Goal: Task Accomplishment & Management: Use online tool/utility

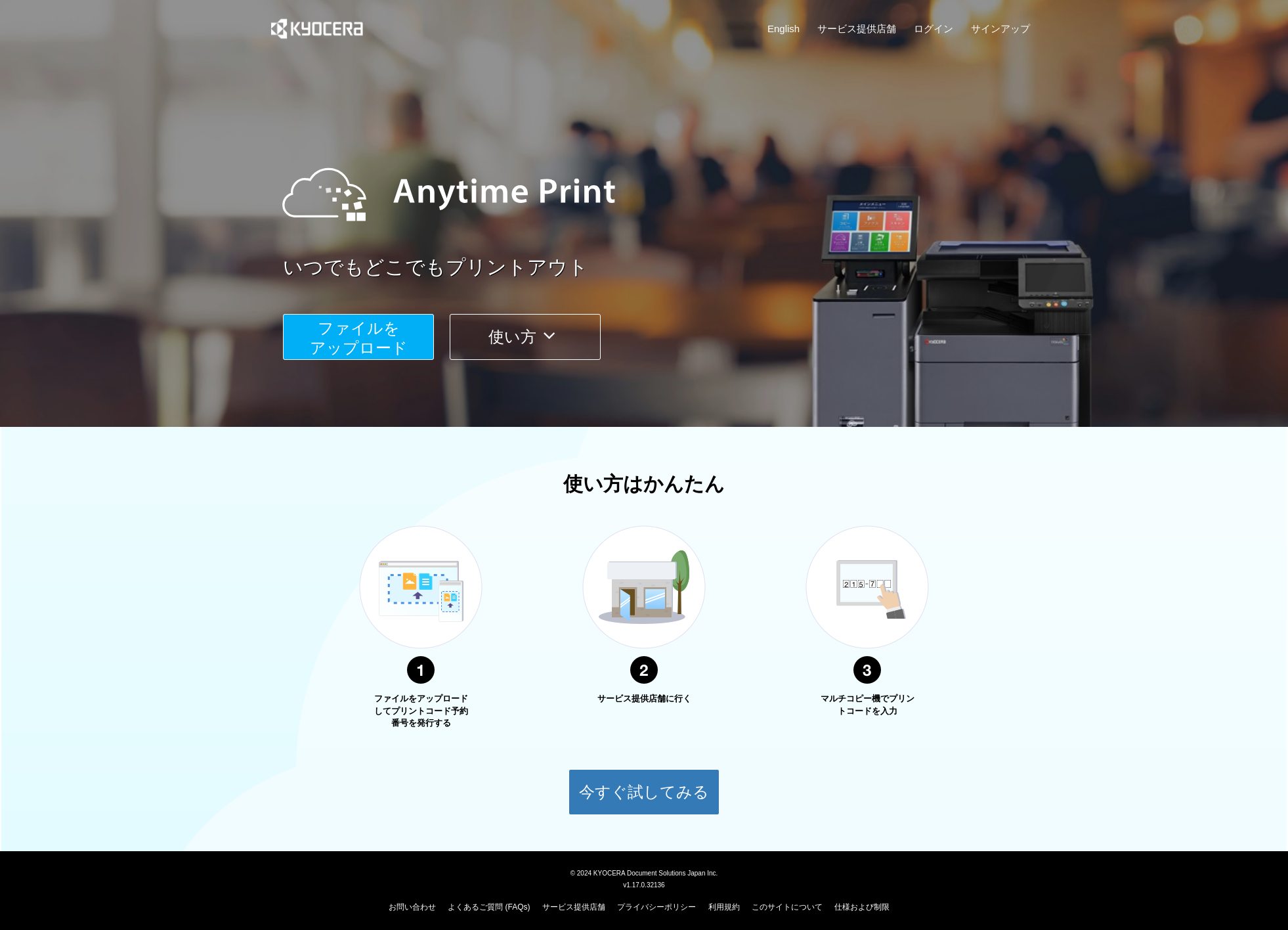
click at [373, 347] on span "ファイルを ​​アップロード" at bounding box center [358, 338] width 98 height 38
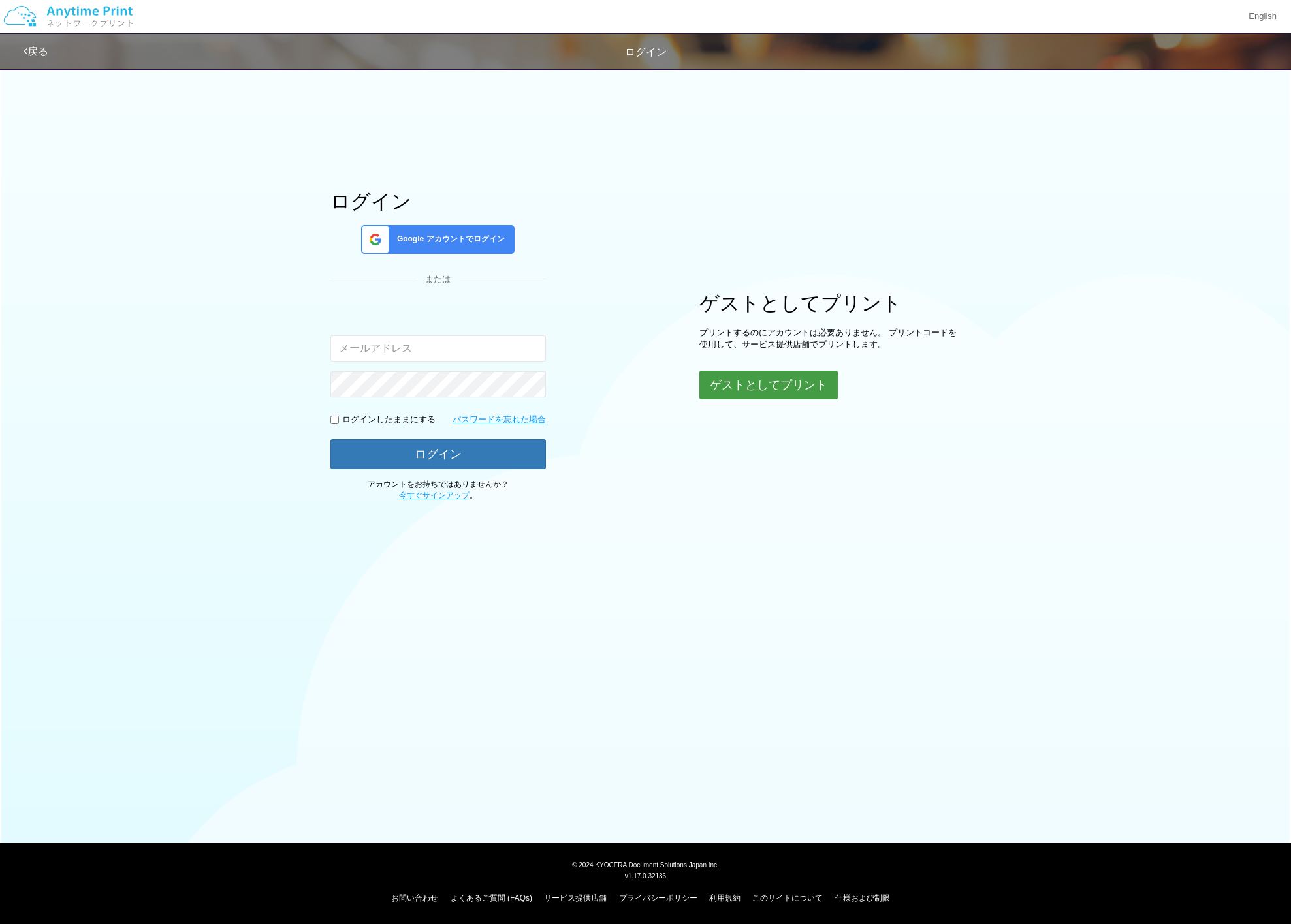
click at [774, 387] on button "ゲストとしてプリント" at bounding box center [769, 385] width 139 height 29
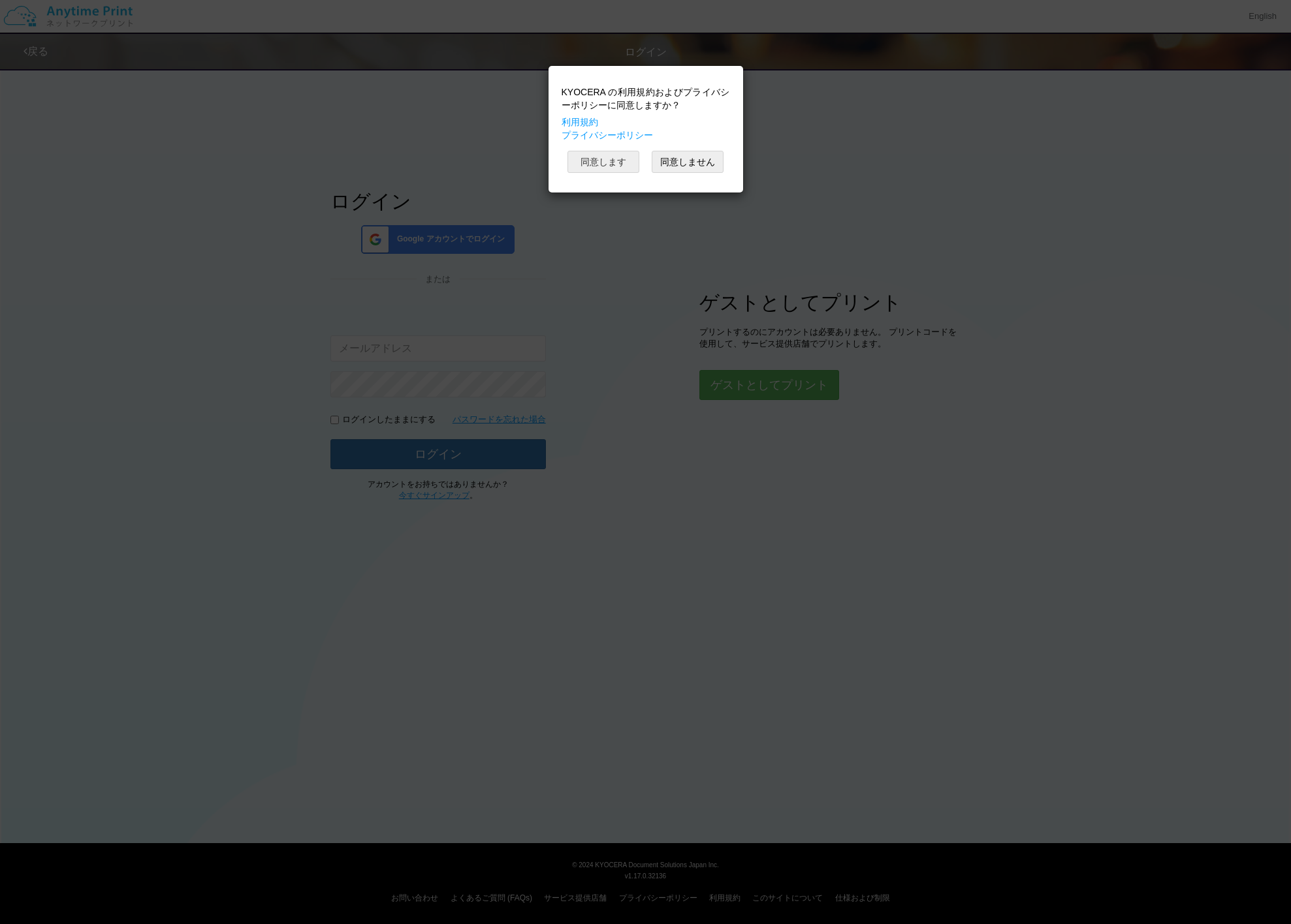
click at [617, 165] on button "同意します" at bounding box center [603, 162] width 72 height 23
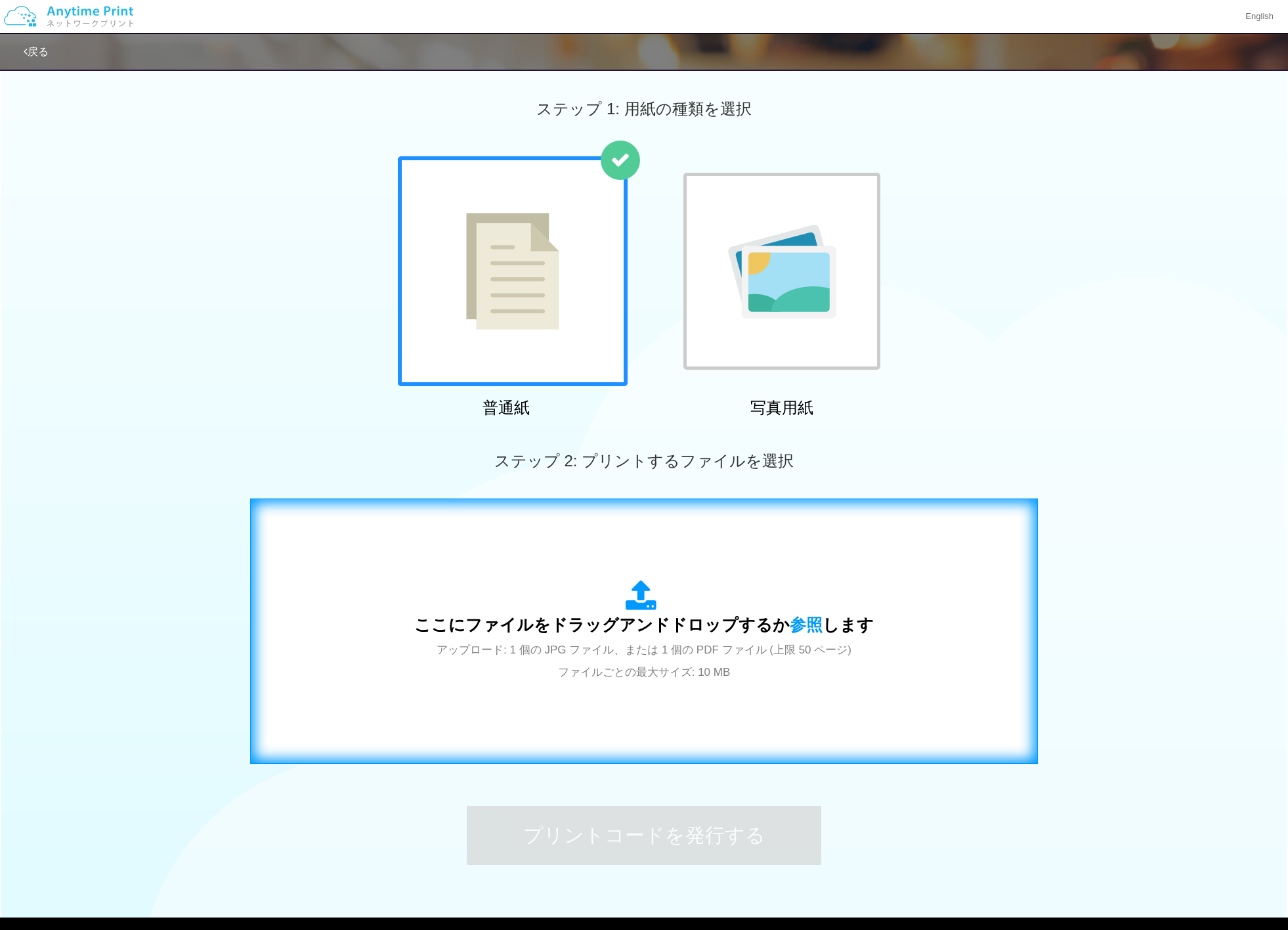
click at [736, 645] on span "アップロード: 1 個の JPG ファイル、または 1 個の PDF ファイル (上限 50 ページ) ファイルごとの最大サイズ: 10 MB" at bounding box center [644, 661] width 415 height 34
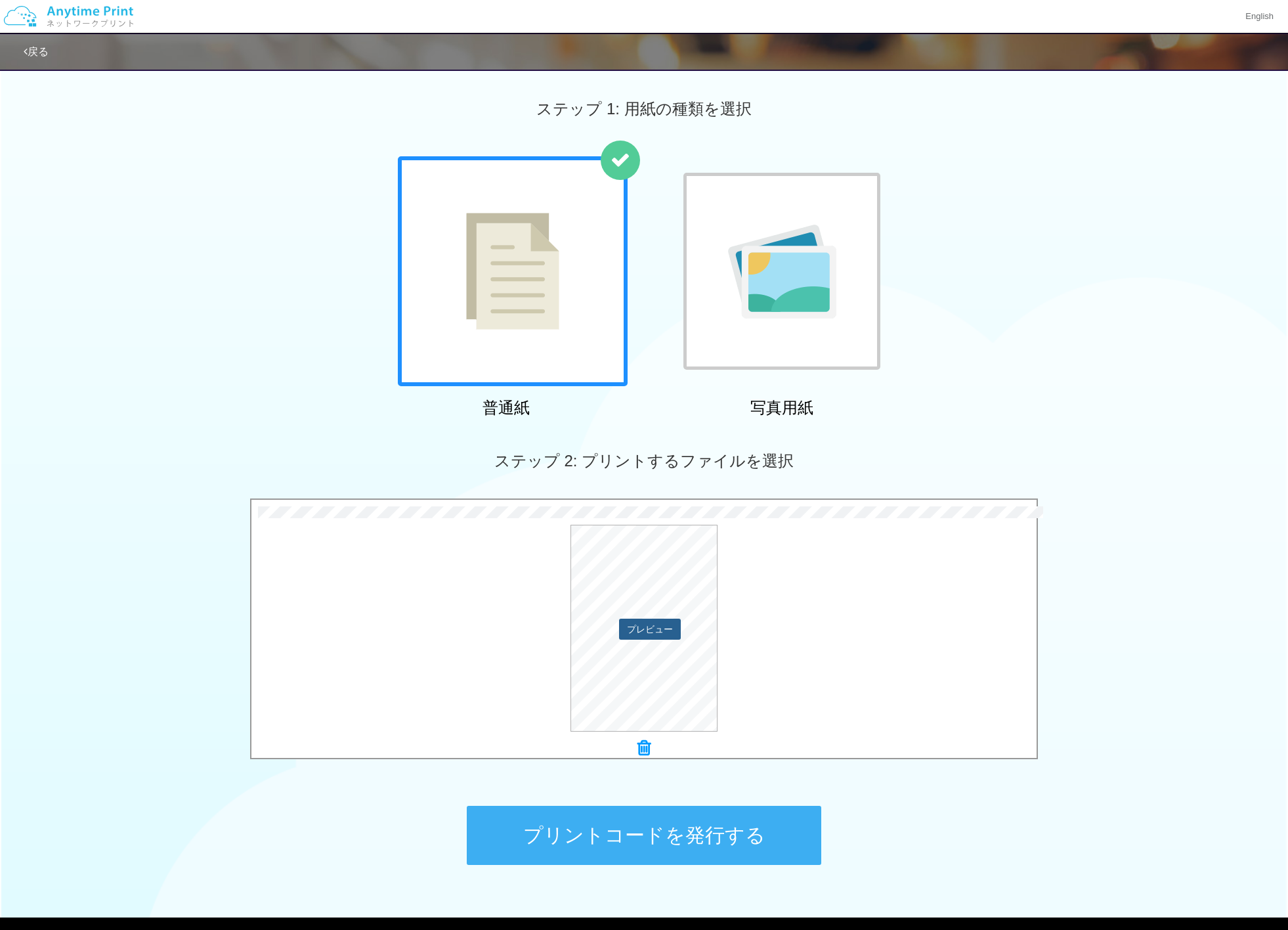
click at [633, 631] on button "プレビュー" at bounding box center [649, 629] width 62 height 21
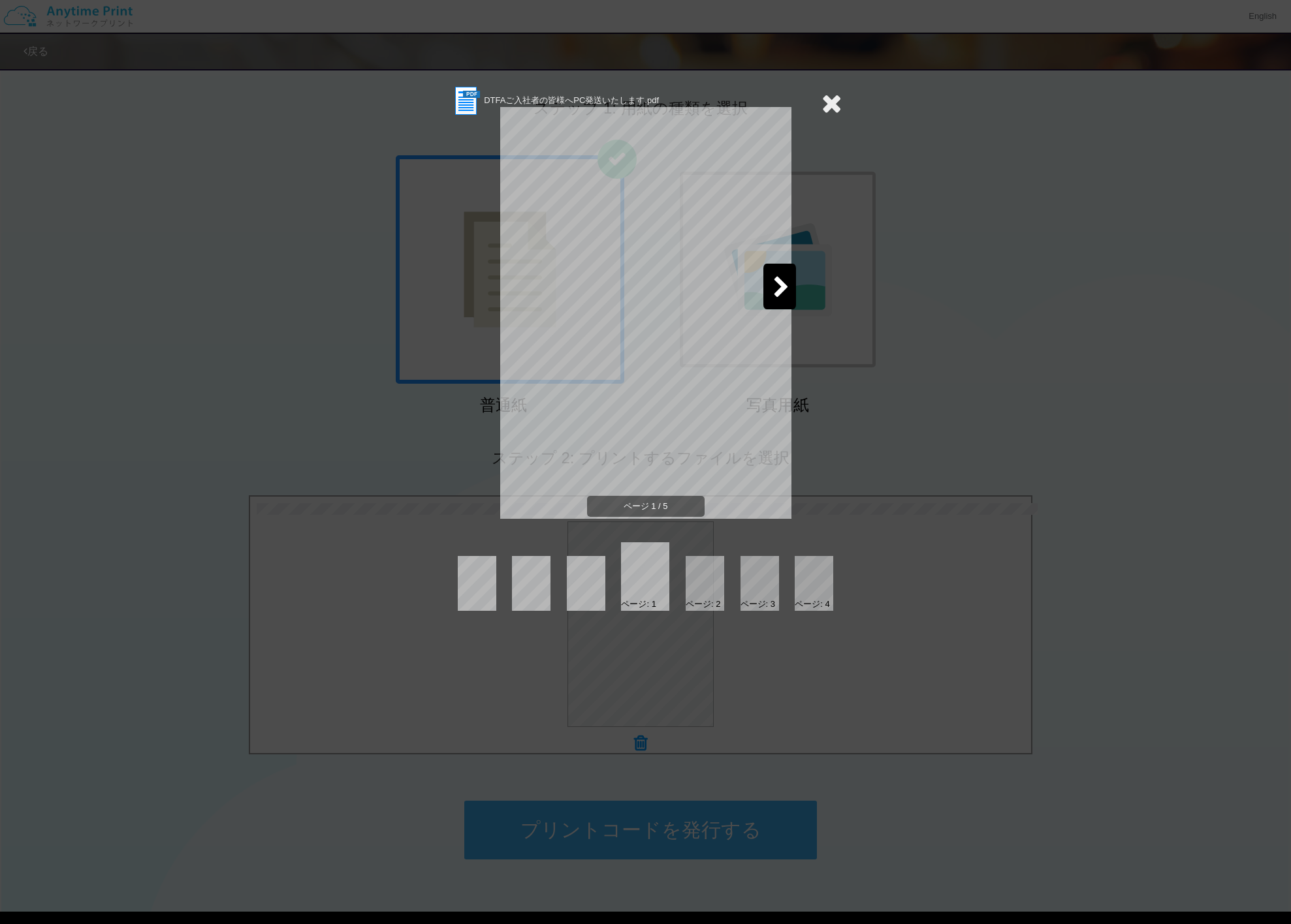
click at [787, 288] on icon at bounding box center [781, 288] width 16 height 23
click at [829, 107] on icon at bounding box center [832, 103] width 20 height 26
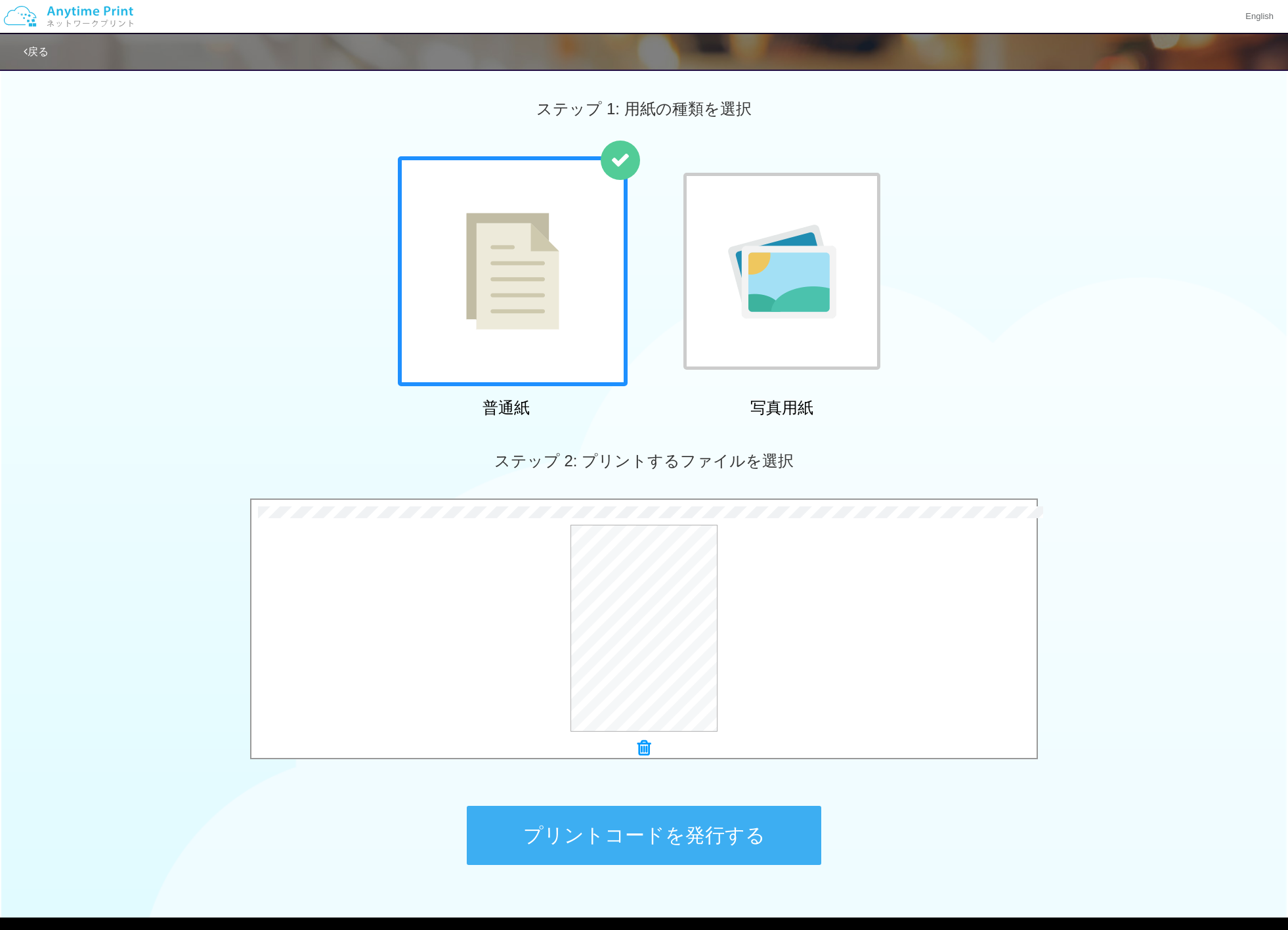
click at [642, 750] on icon at bounding box center [644, 748] width 13 height 17
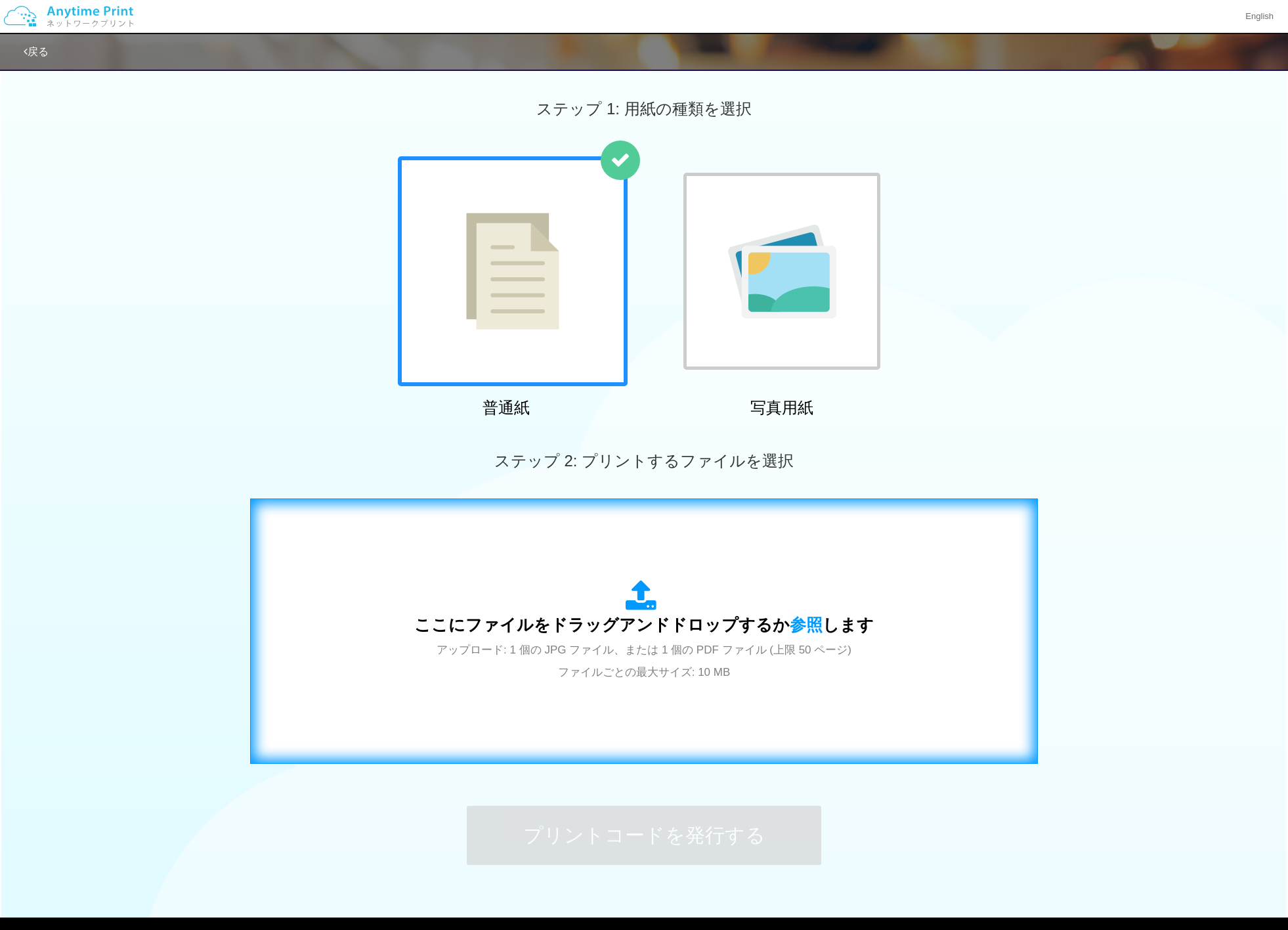
click at [696, 666] on div "ここにファイルをドラッグアンドドロップするか 参照 します アップロード: 1 個の JPG ファイル、または 1 個の PDF ファイル (上限 50 ペー…" at bounding box center [644, 631] width 459 height 103
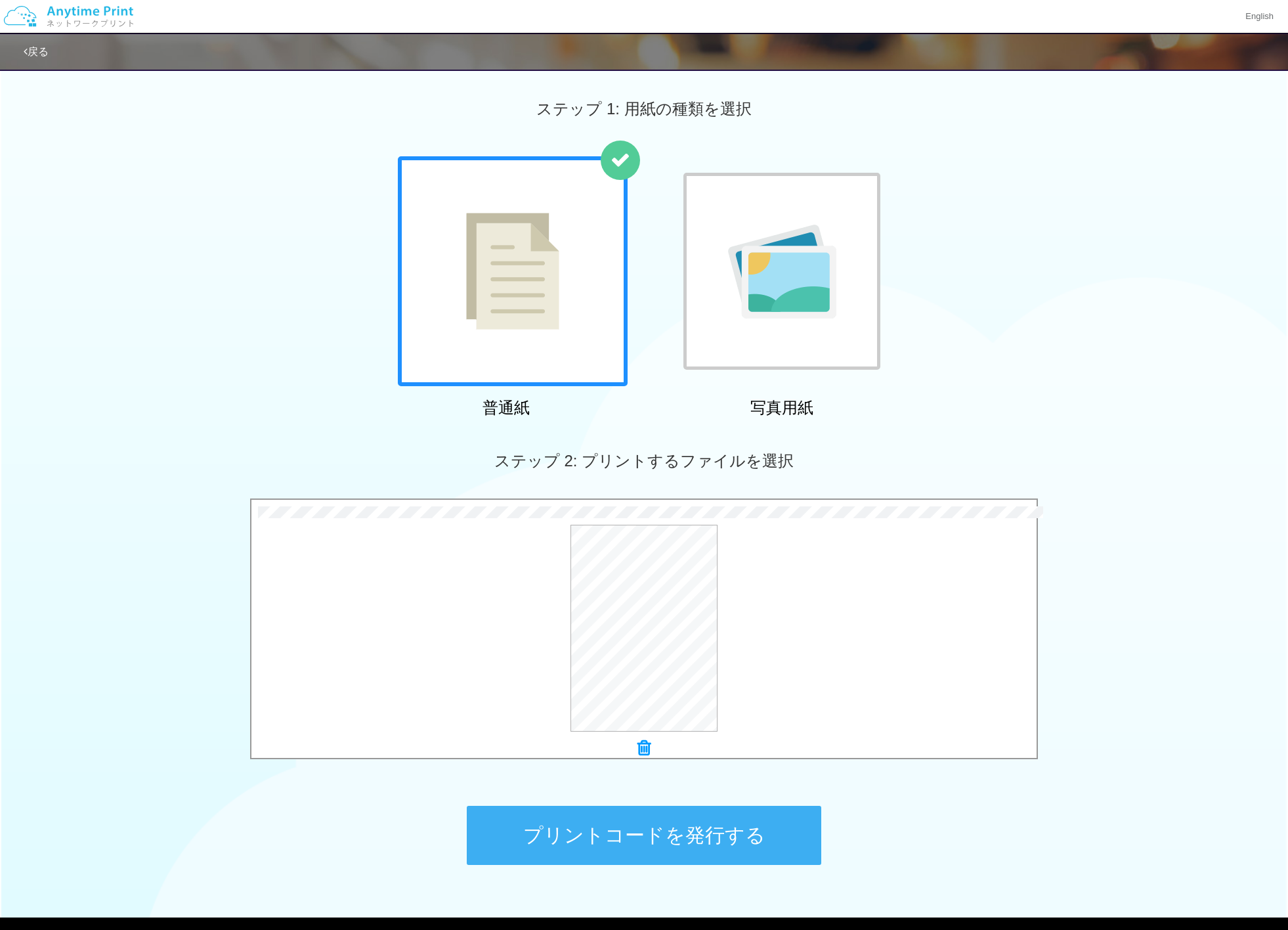
click at [649, 745] on icon at bounding box center [644, 748] width 13 height 17
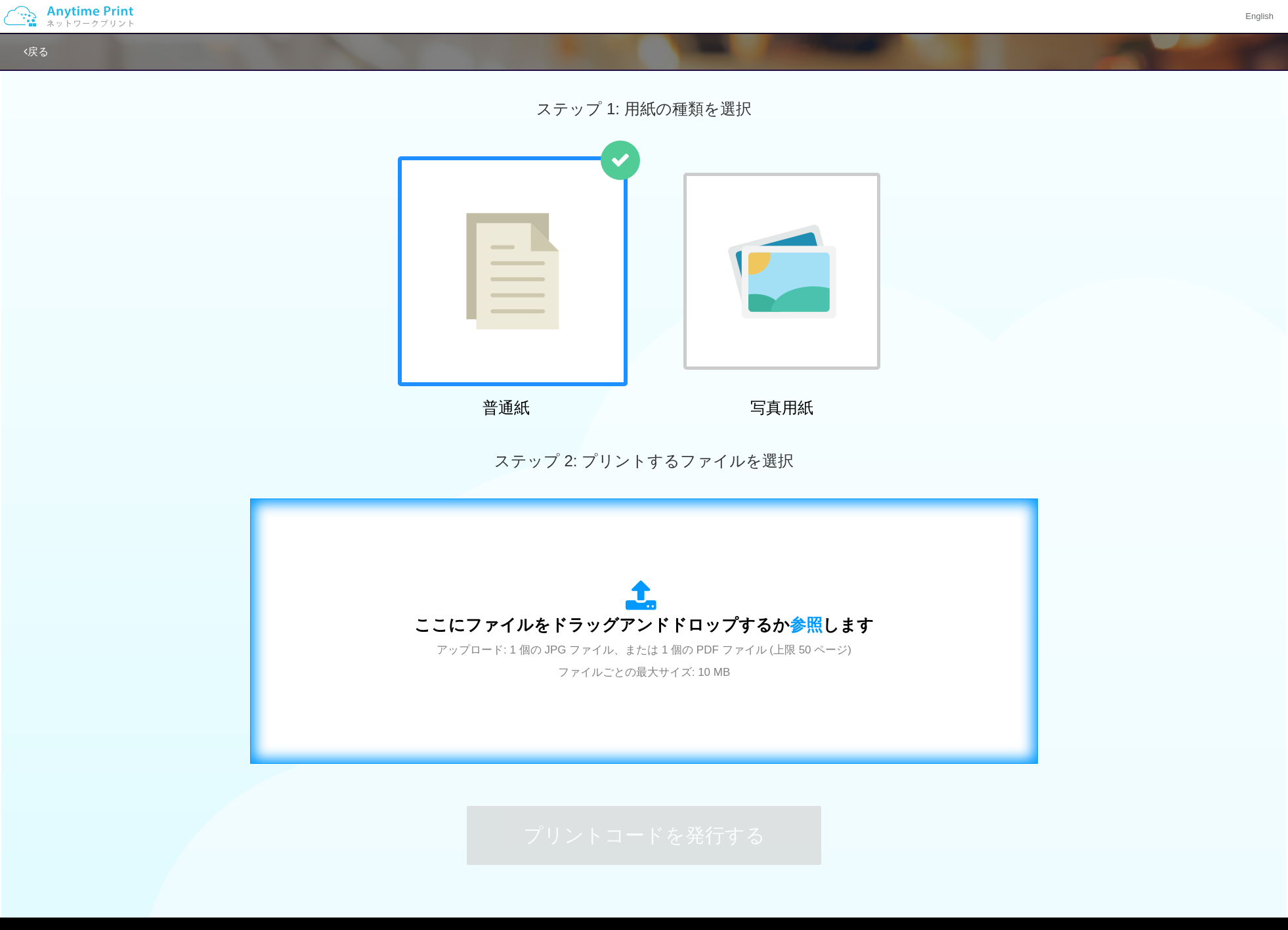
click at [790, 676] on div "ここにファイルをドラッグアンドドロップするか 参照 します アップロード: 1 個の JPG ファイル、または 1 個の PDF ファイル (上限 50 ペー…" at bounding box center [644, 631] width 459 height 103
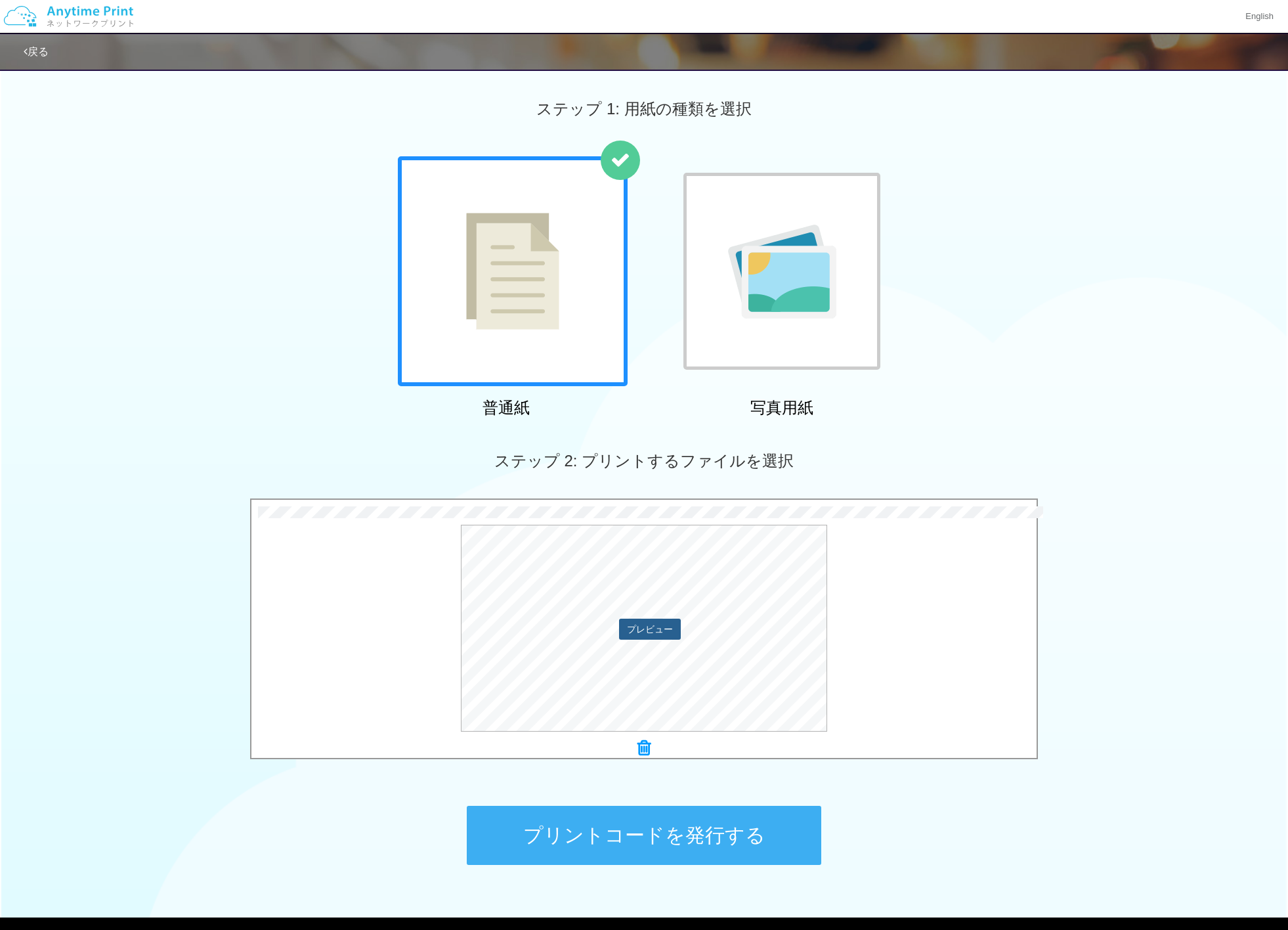
click at [653, 627] on button "プレビュー" at bounding box center [649, 629] width 62 height 21
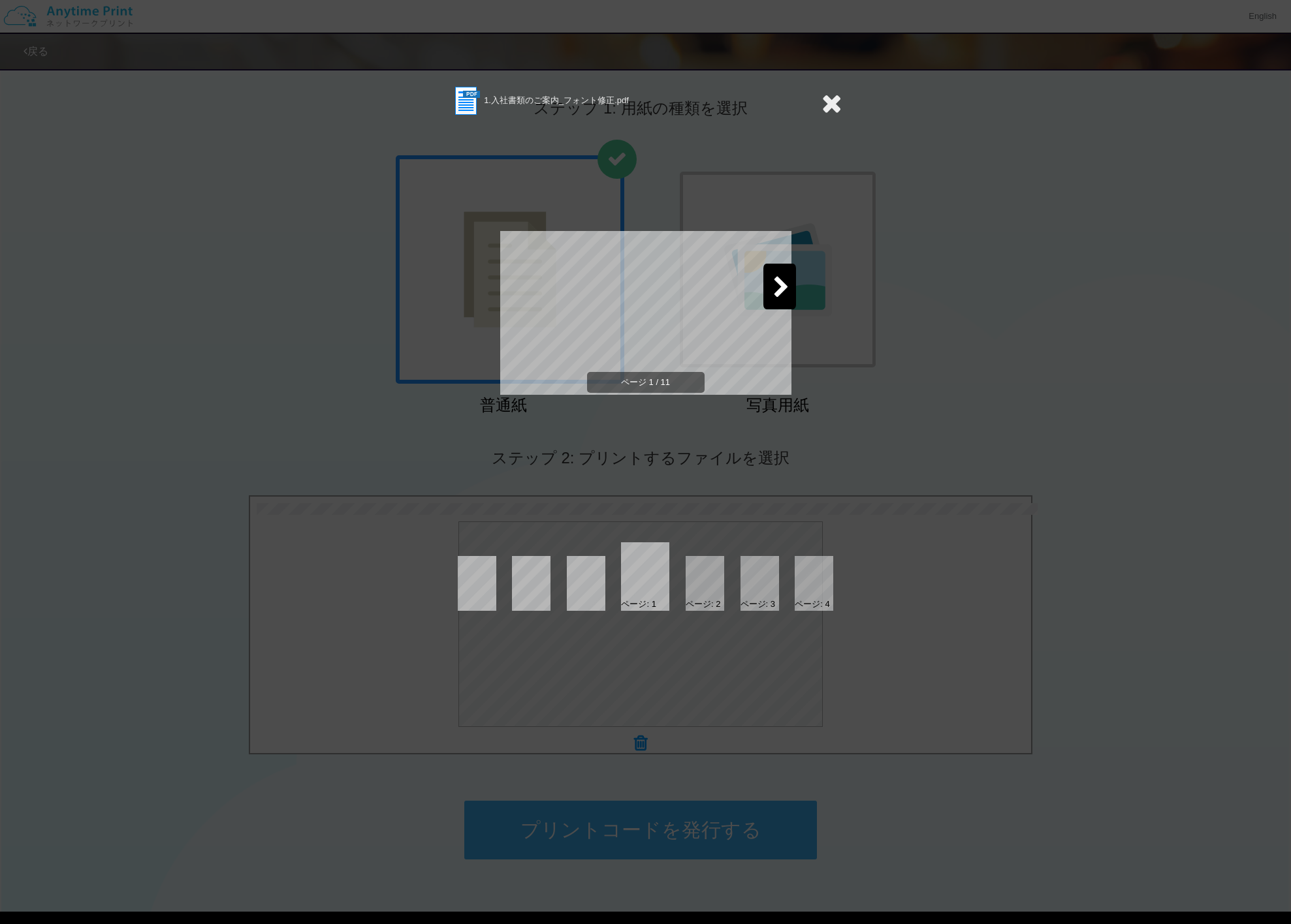
click at [781, 290] on icon at bounding box center [781, 288] width 16 height 23
click at [781, 291] on icon at bounding box center [781, 288] width 16 height 23
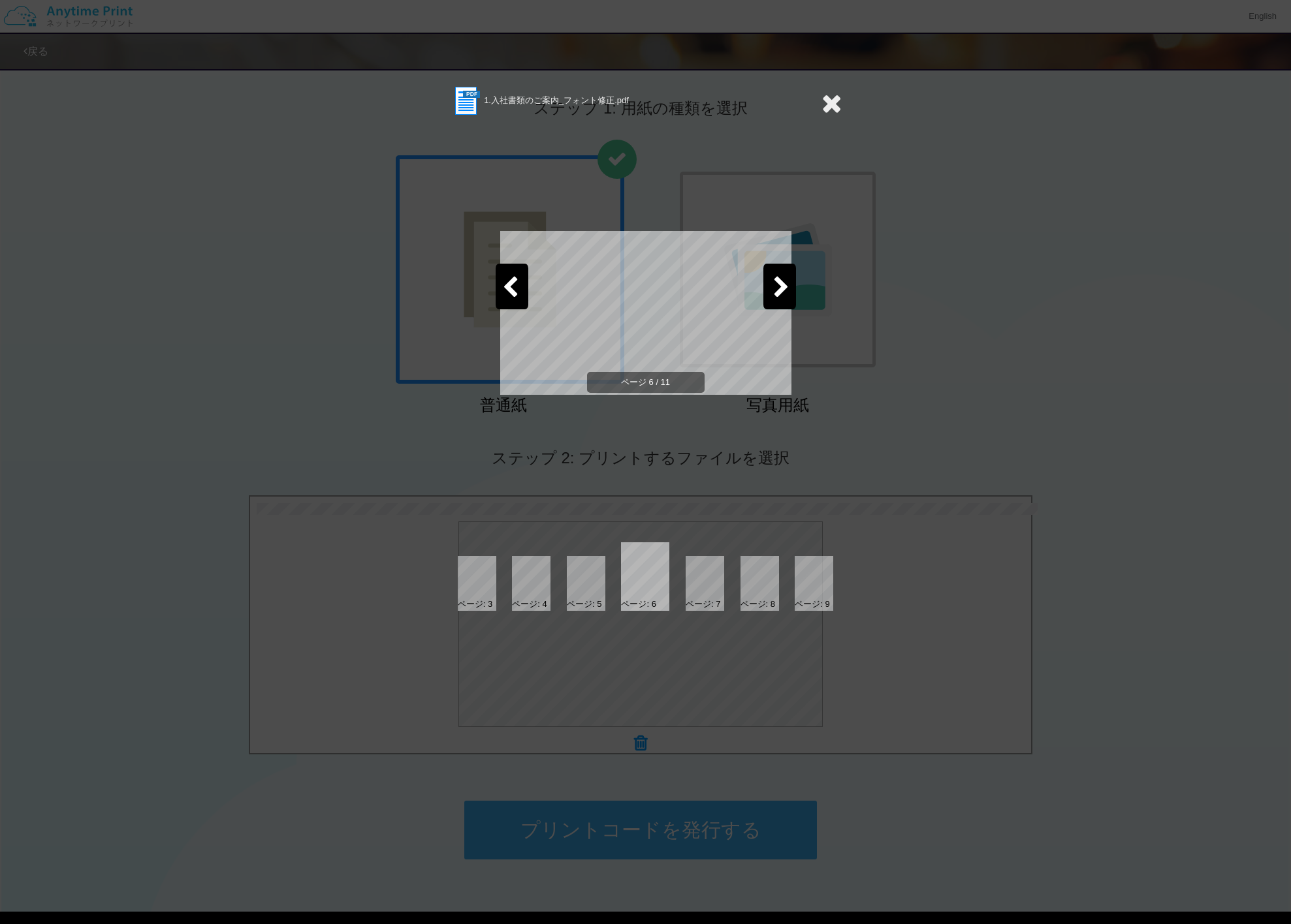
click at [781, 291] on icon at bounding box center [781, 288] width 16 height 23
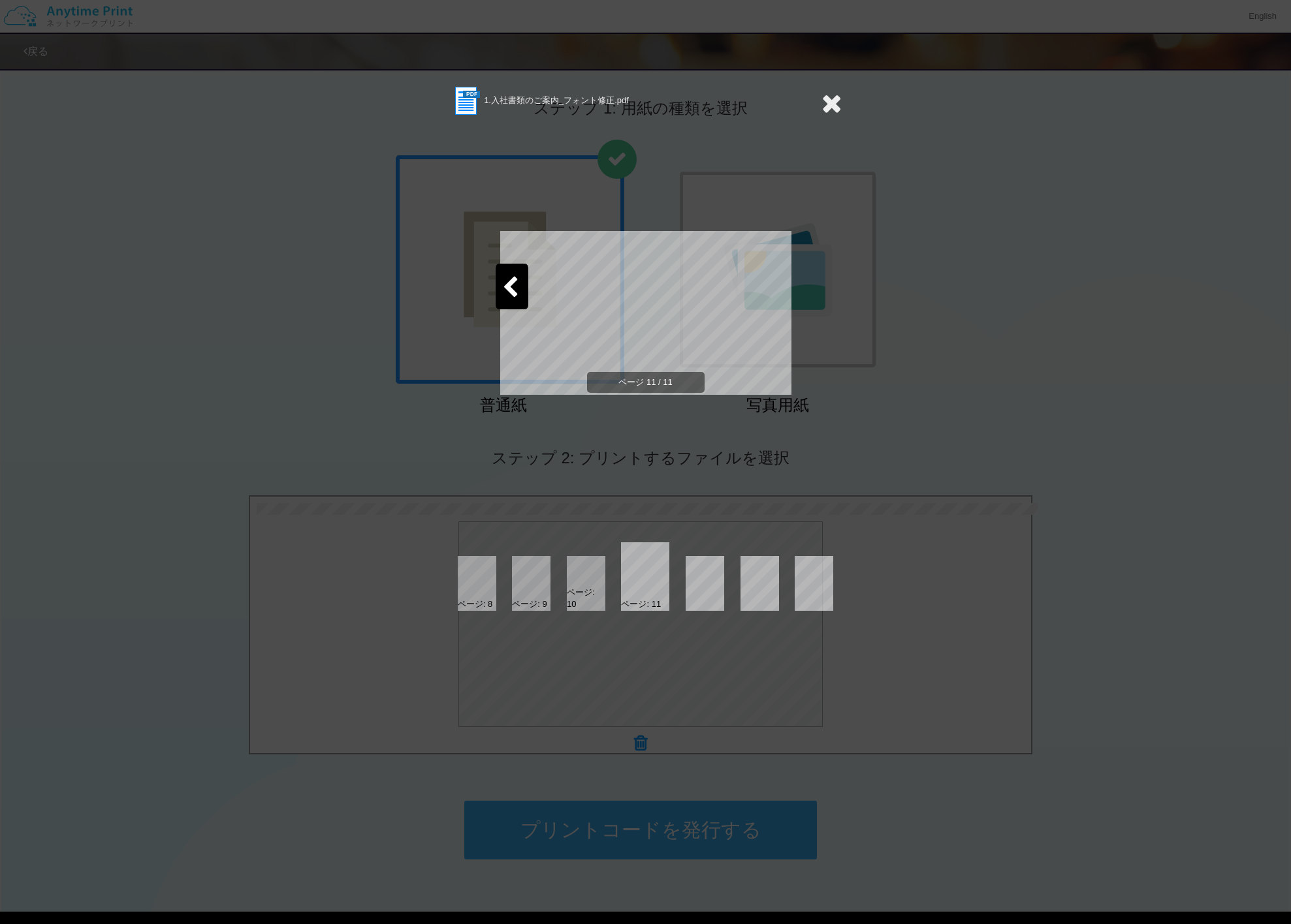
click at [835, 113] on icon at bounding box center [832, 103] width 20 height 26
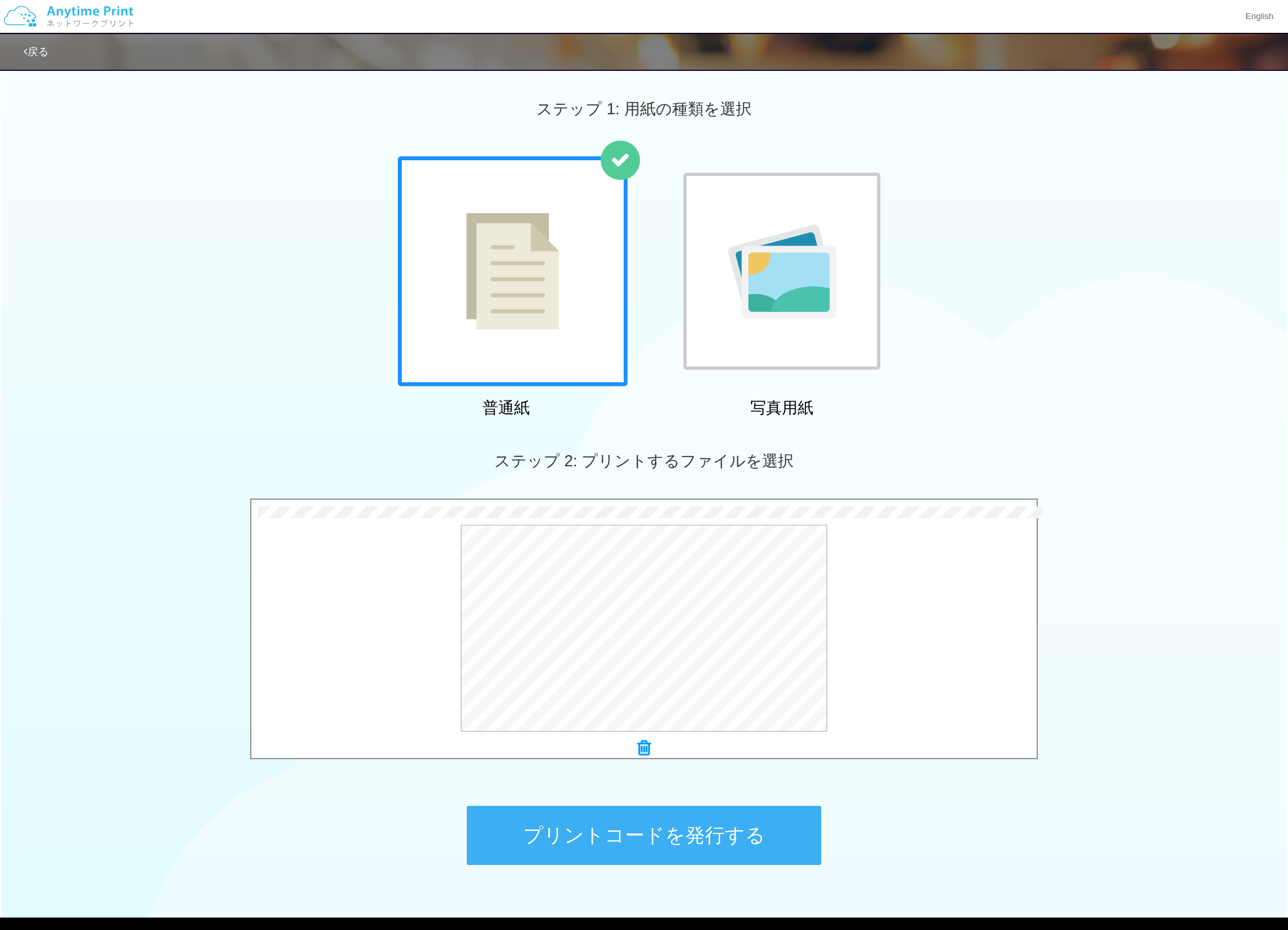
click at [664, 835] on button "プリントコードを発行する" at bounding box center [644, 836] width 354 height 59
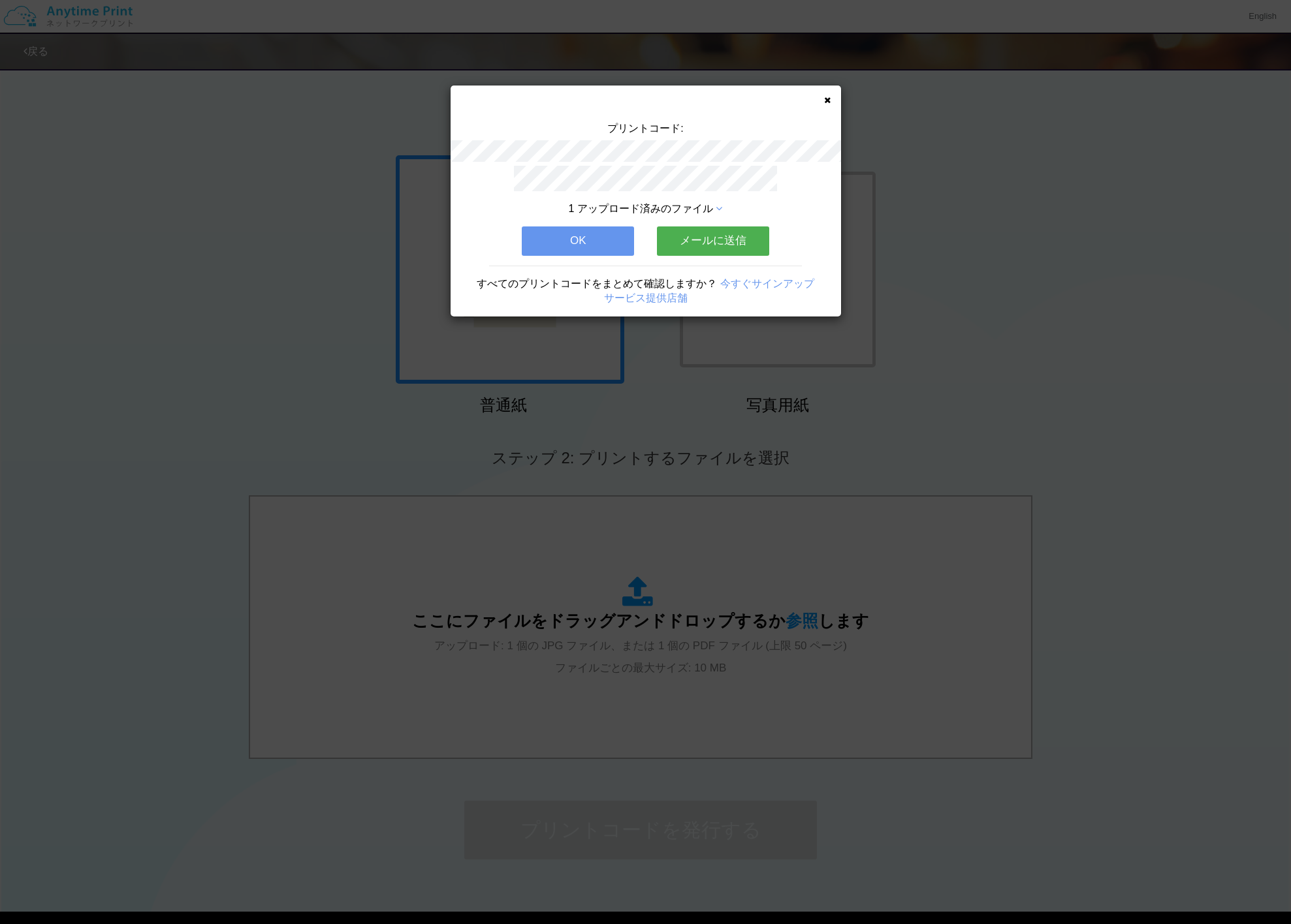
click at [729, 249] on button "メールに送信" at bounding box center [713, 240] width 112 height 29
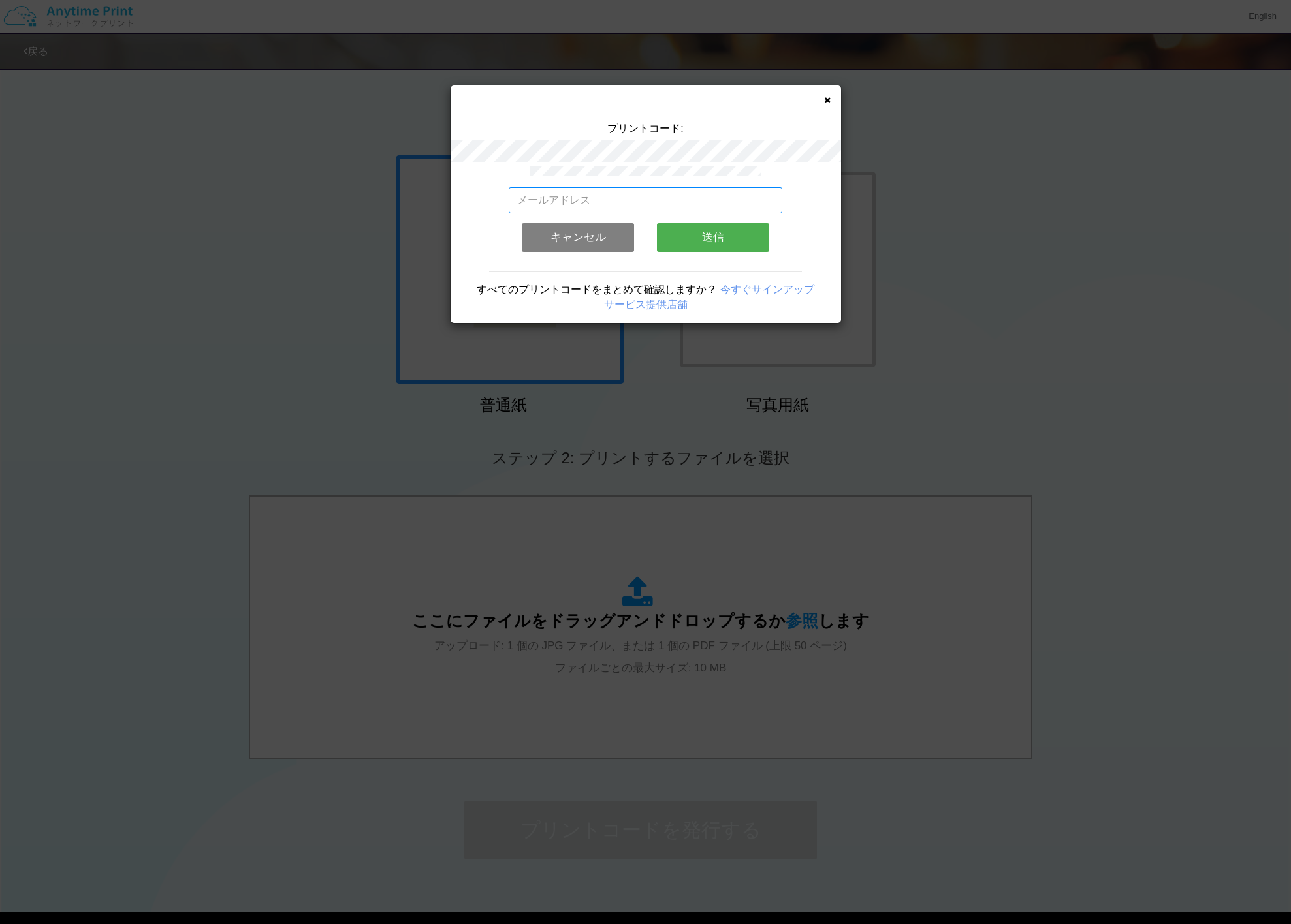
click at [636, 196] on input "email" at bounding box center [646, 201] width 274 height 26
type input "grayeyes0430@me.com"
click at [714, 247] on button "送信" at bounding box center [713, 237] width 112 height 29
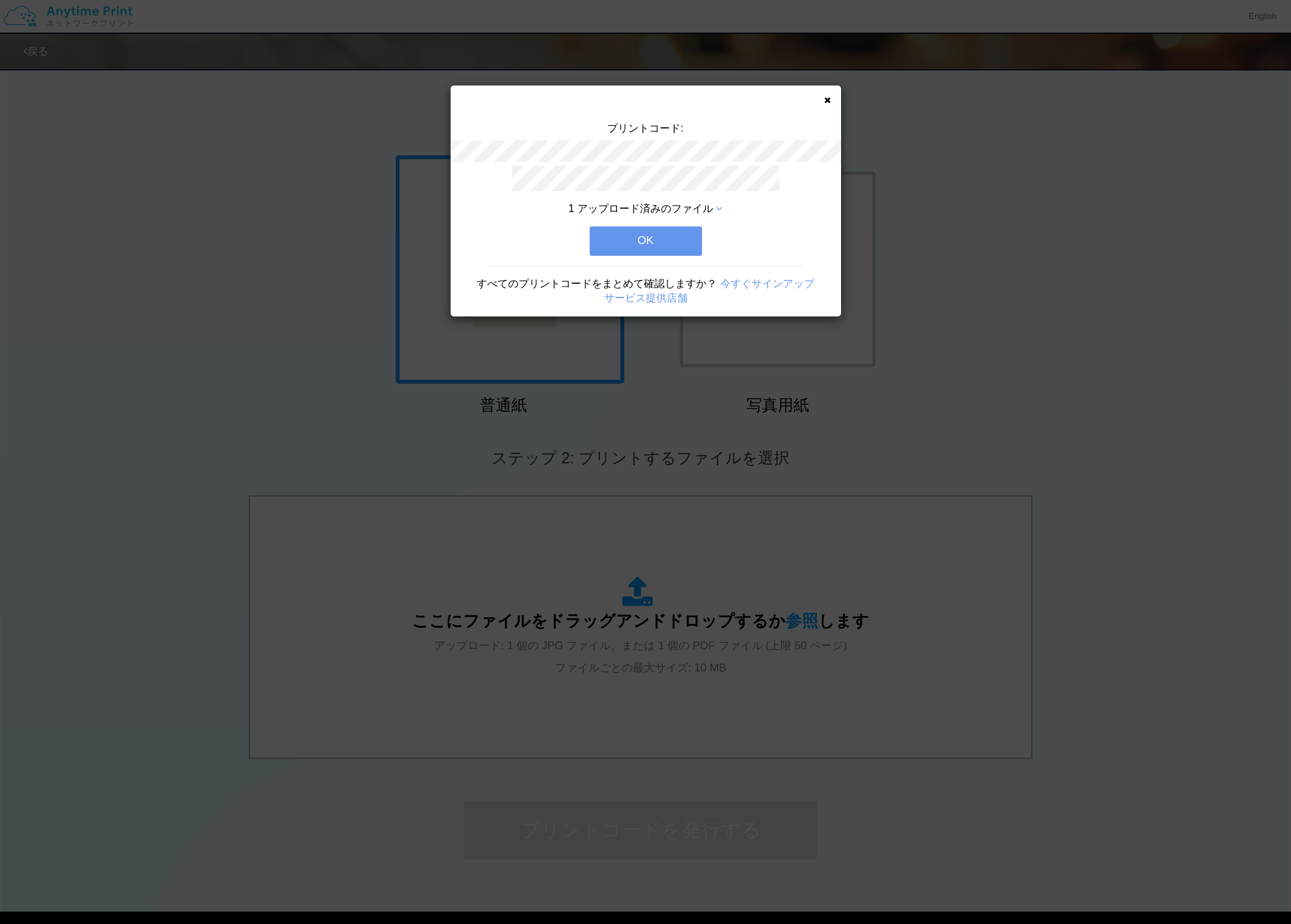
click at [668, 248] on button "OK" at bounding box center [646, 240] width 112 height 29
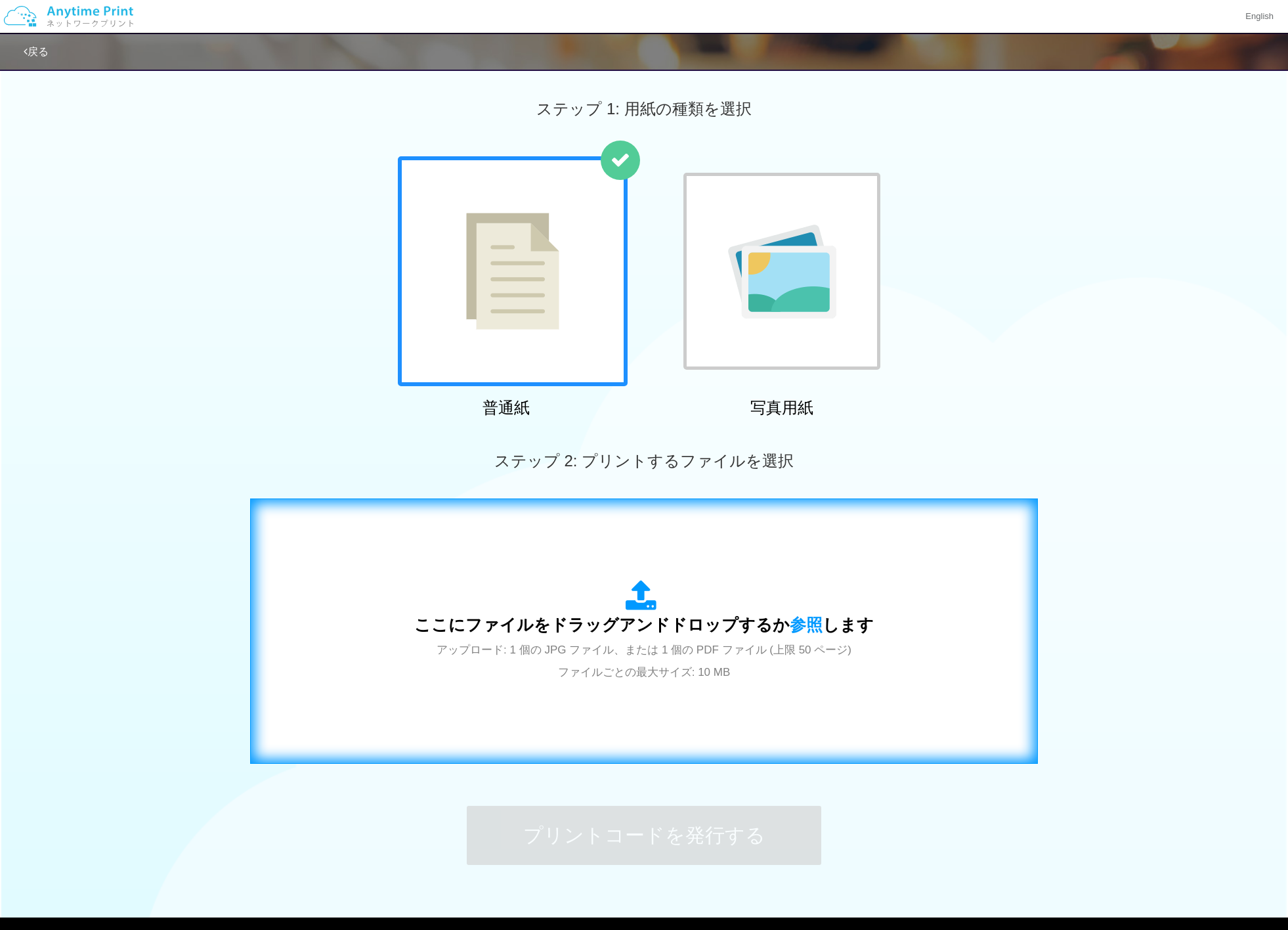
click at [705, 630] on span "ここにファイルをドラッグアンドドロップするか 参照 します" at bounding box center [644, 624] width 459 height 18
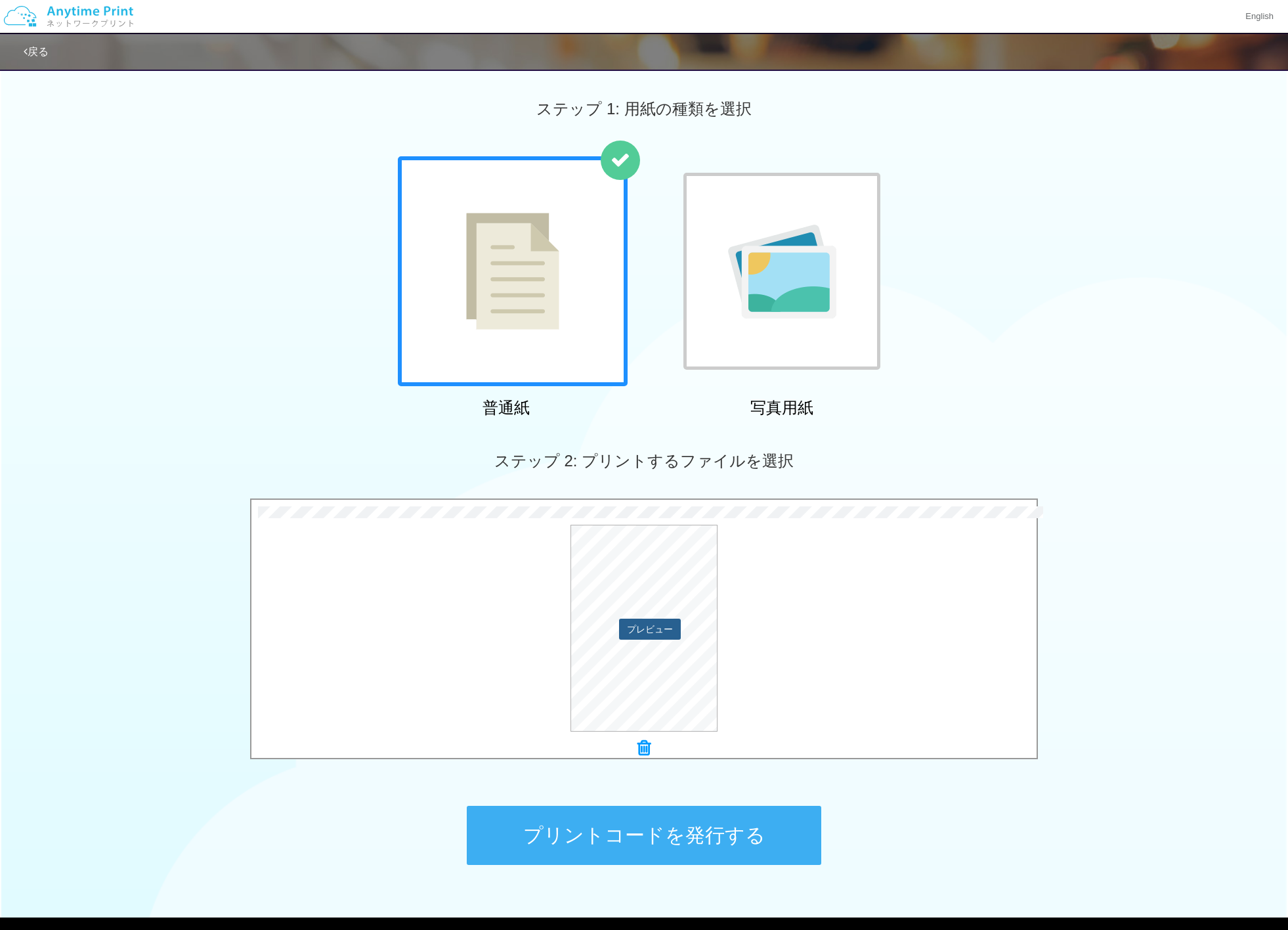
click at [667, 627] on button "プレビュー" at bounding box center [649, 629] width 62 height 21
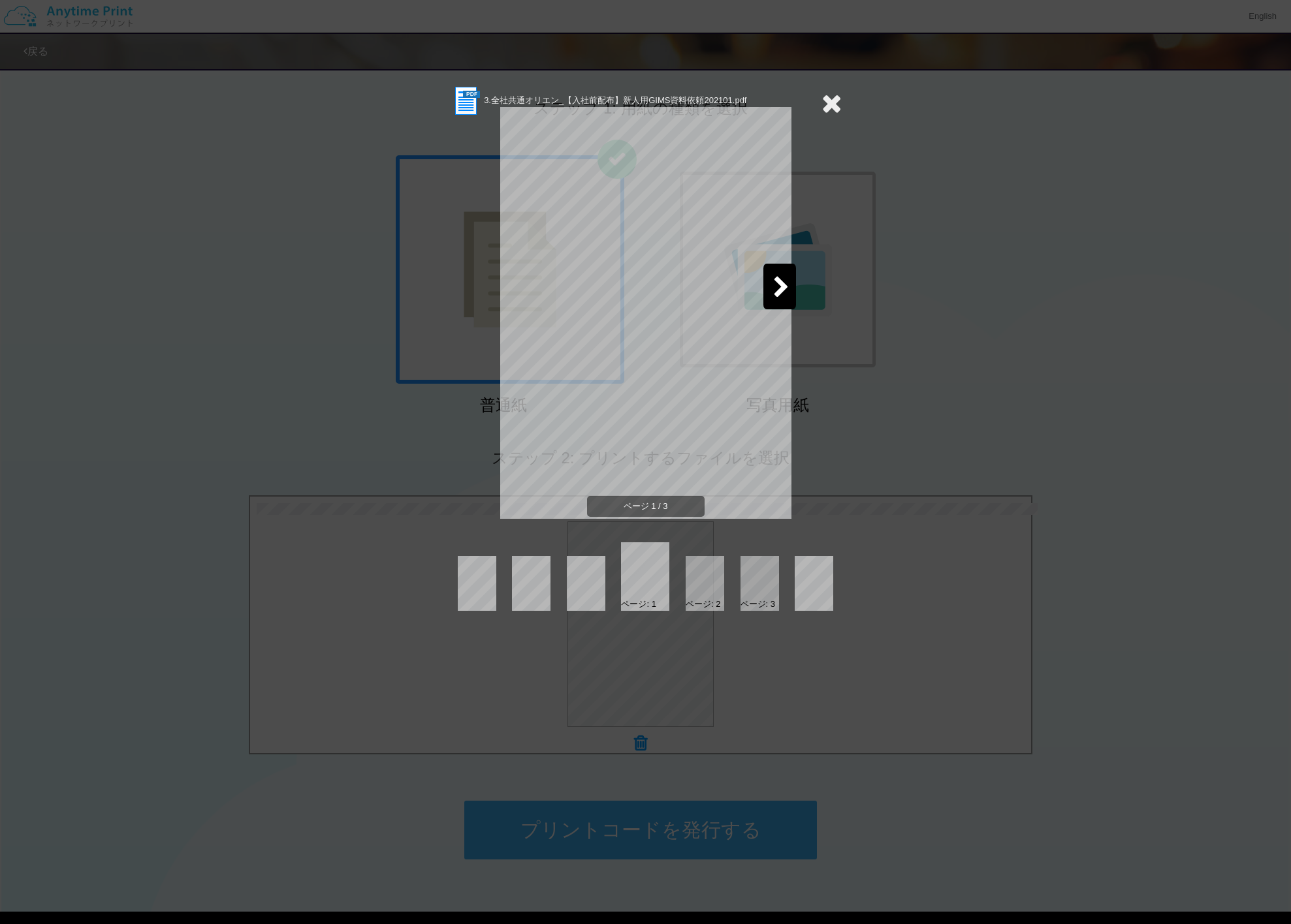
click at [793, 283] on div at bounding box center [780, 286] width 33 height 46
click at [792, 283] on div at bounding box center [780, 286] width 33 height 46
click at [835, 104] on icon at bounding box center [832, 103] width 20 height 26
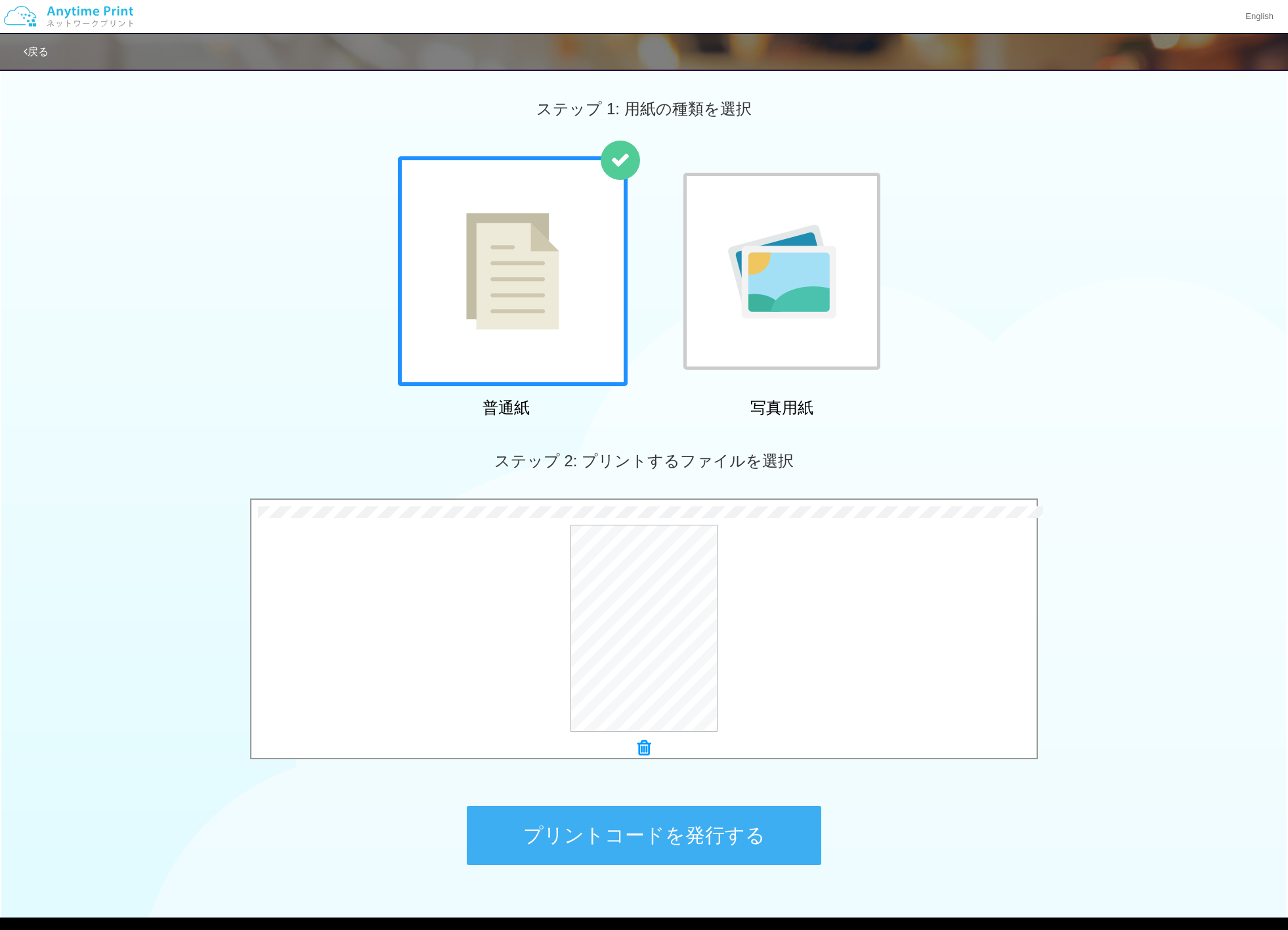
click at [643, 835] on button "プリントコードを発行する" at bounding box center [644, 836] width 354 height 59
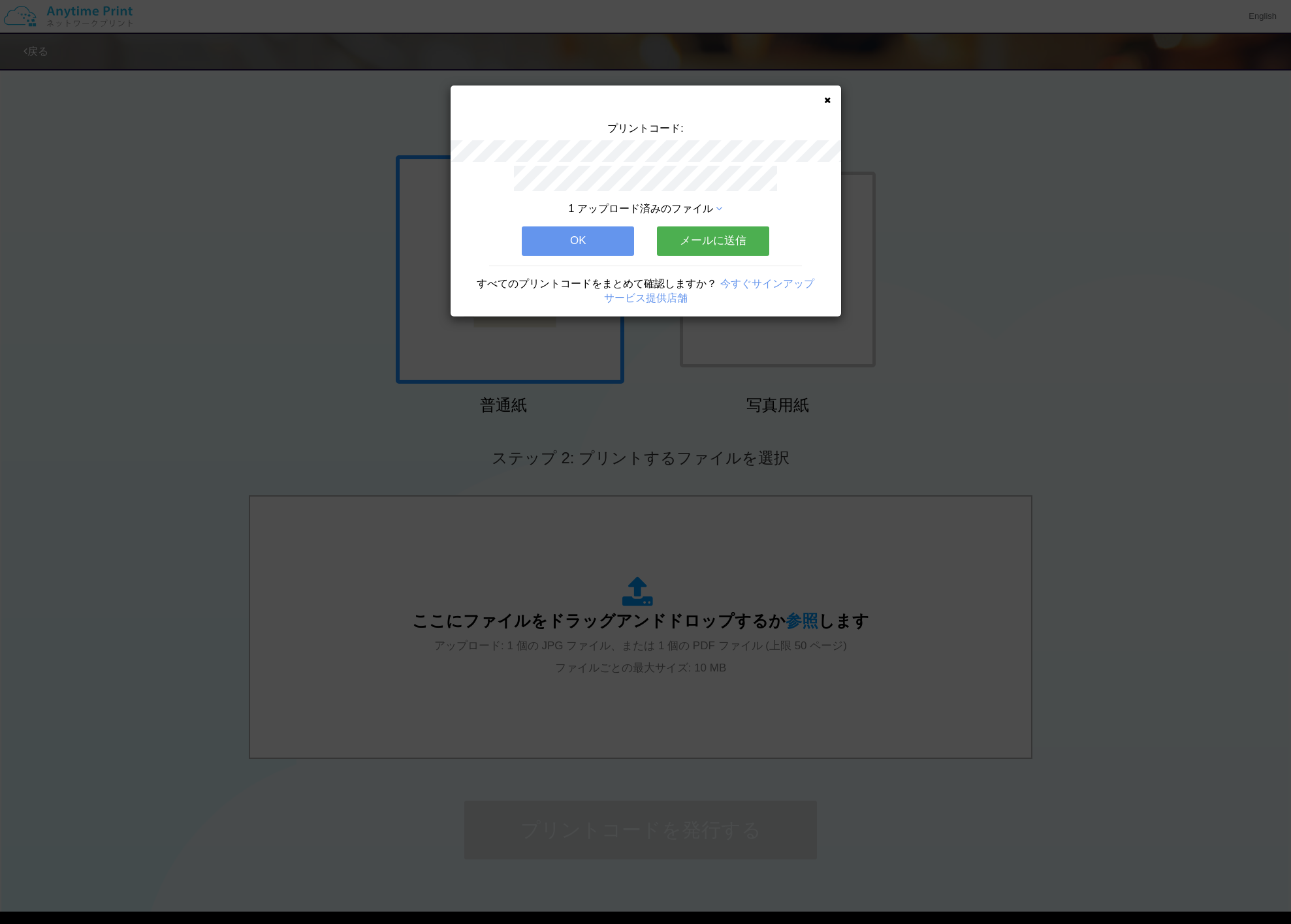
click at [738, 243] on button "メールに送信" at bounding box center [713, 240] width 112 height 29
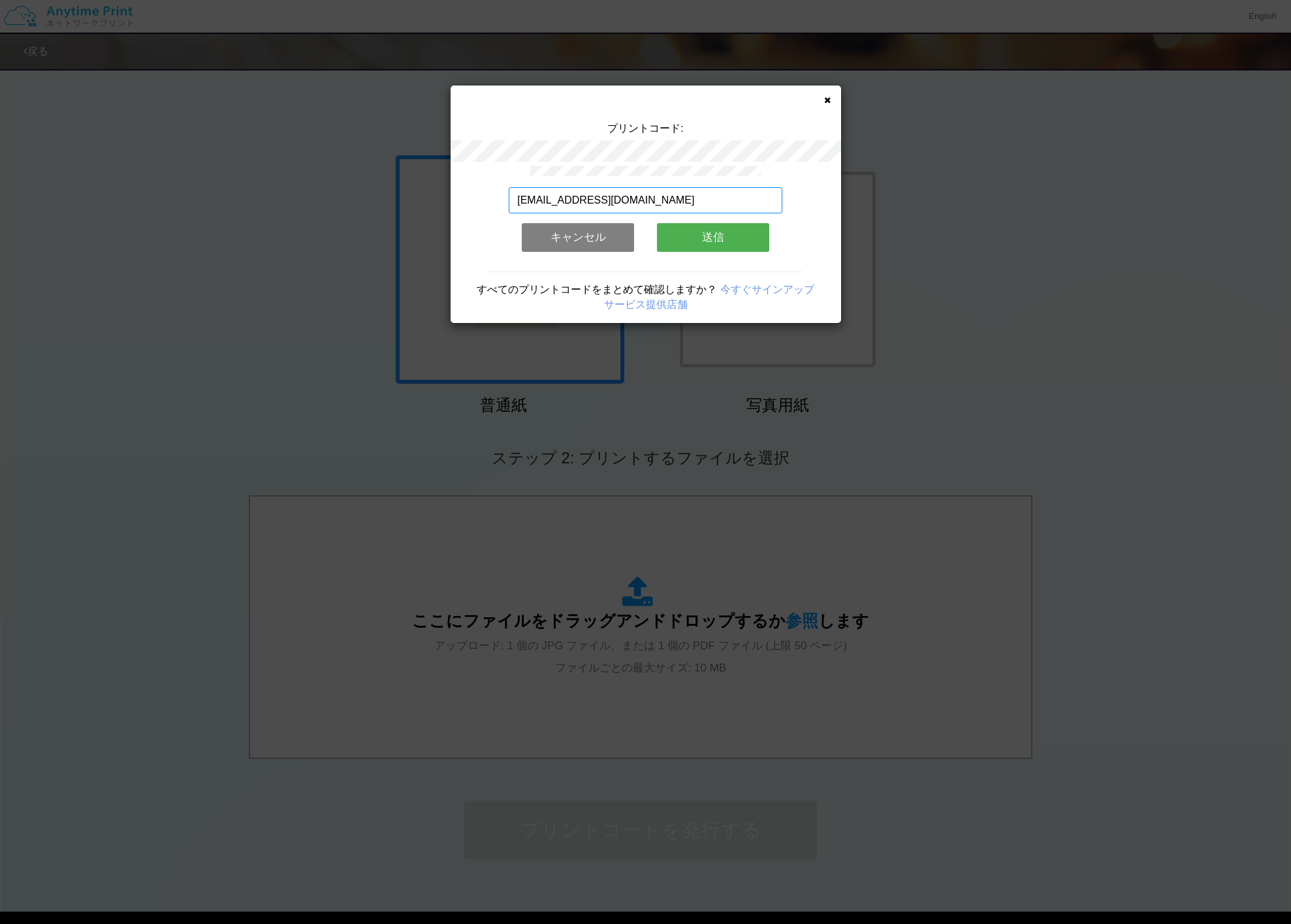
click at [697, 205] on input "grayeyes0430@me.com" at bounding box center [646, 201] width 274 height 26
click at [812, 213] on div "grayeyes0430@me.com 有効なメールアドレスを入力してください。 このメールアドレスは、すでに別のアカウントと関連付けられています。 キャンセ…" at bounding box center [646, 244] width 391 height 157
click at [721, 241] on button "送信" at bounding box center [713, 237] width 112 height 29
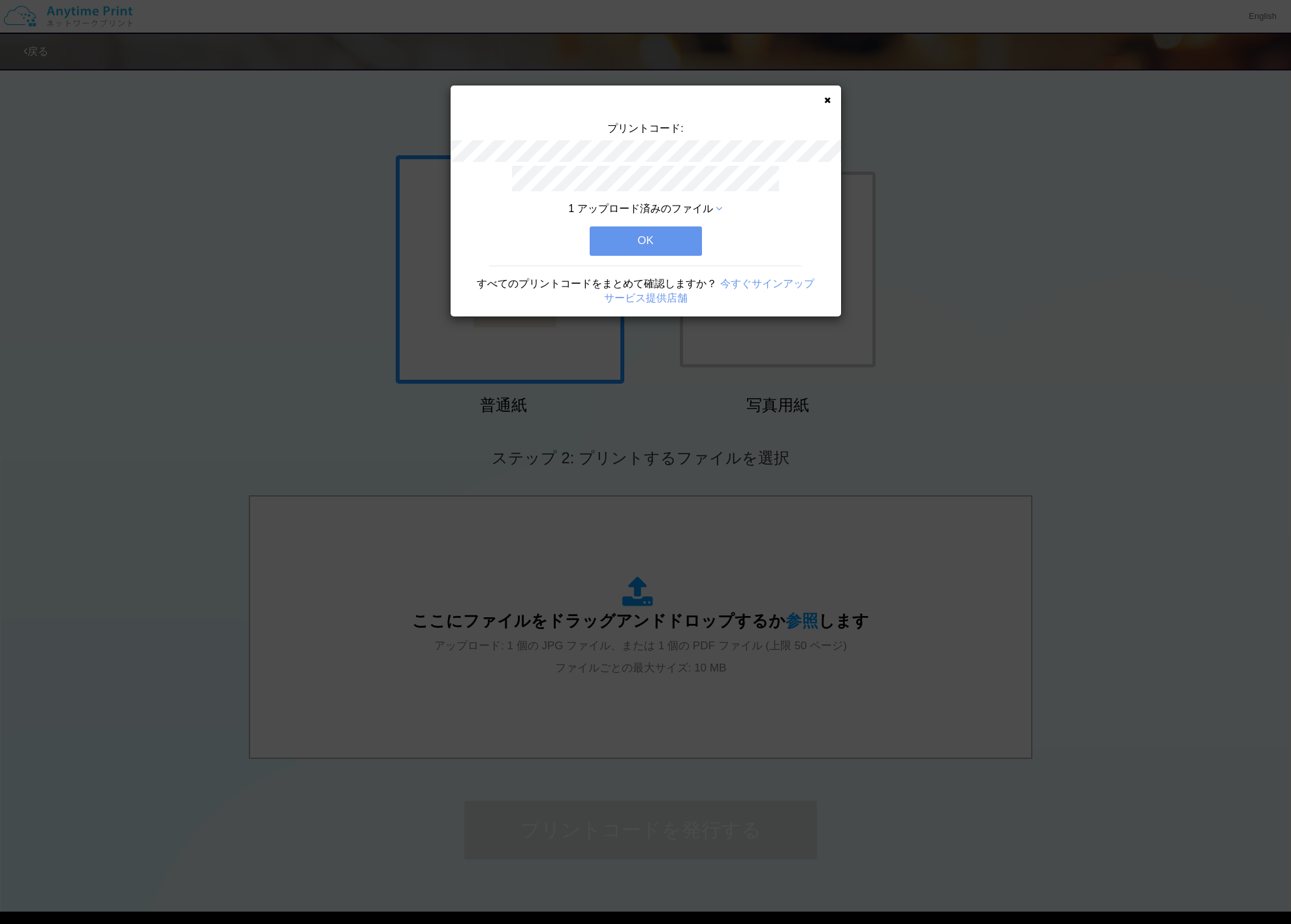
click at [672, 243] on button "OK" at bounding box center [646, 240] width 112 height 29
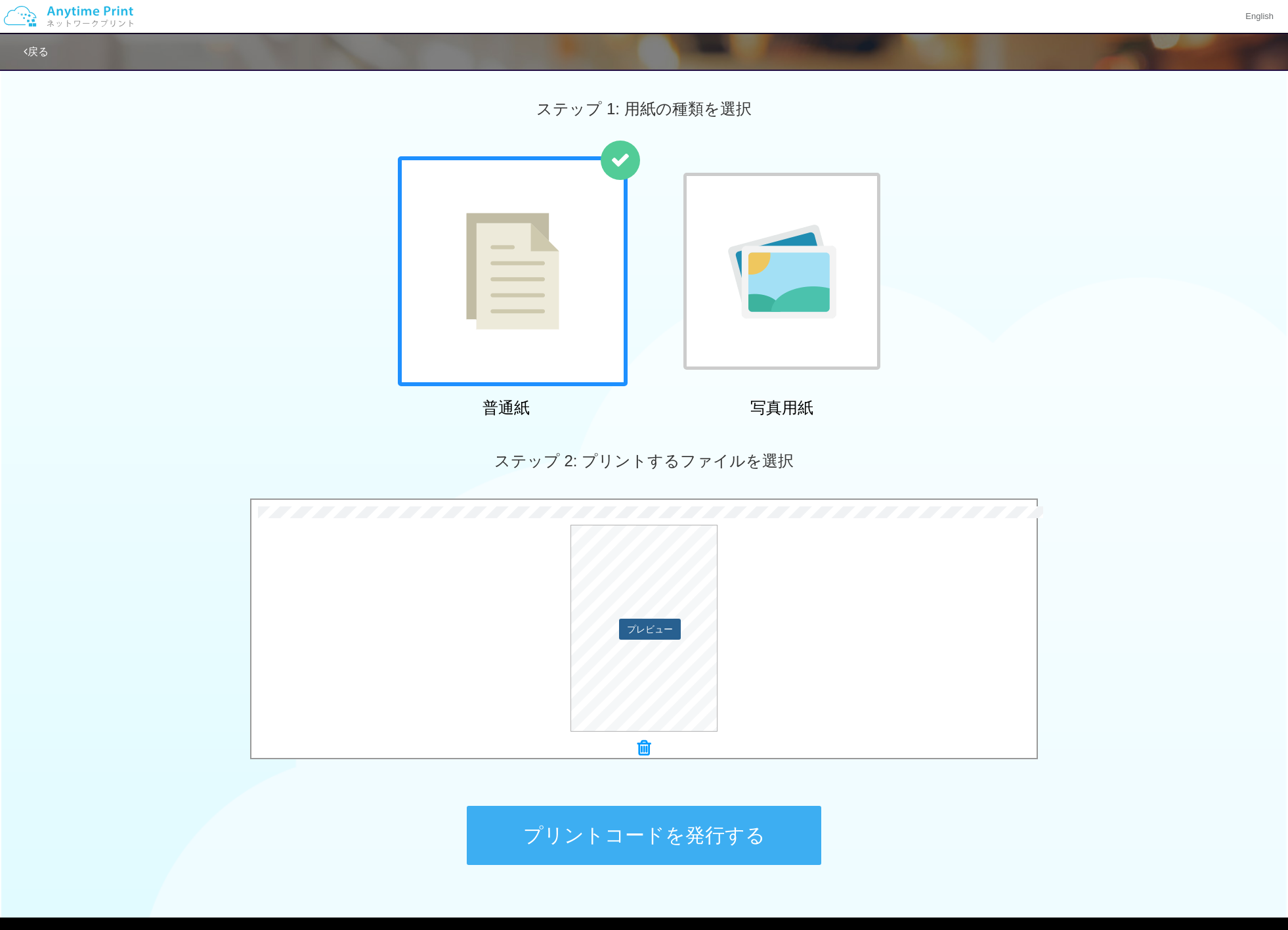
click at [653, 625] on button "プレビュー" at bounding box center [649, 629] width 62 height 21
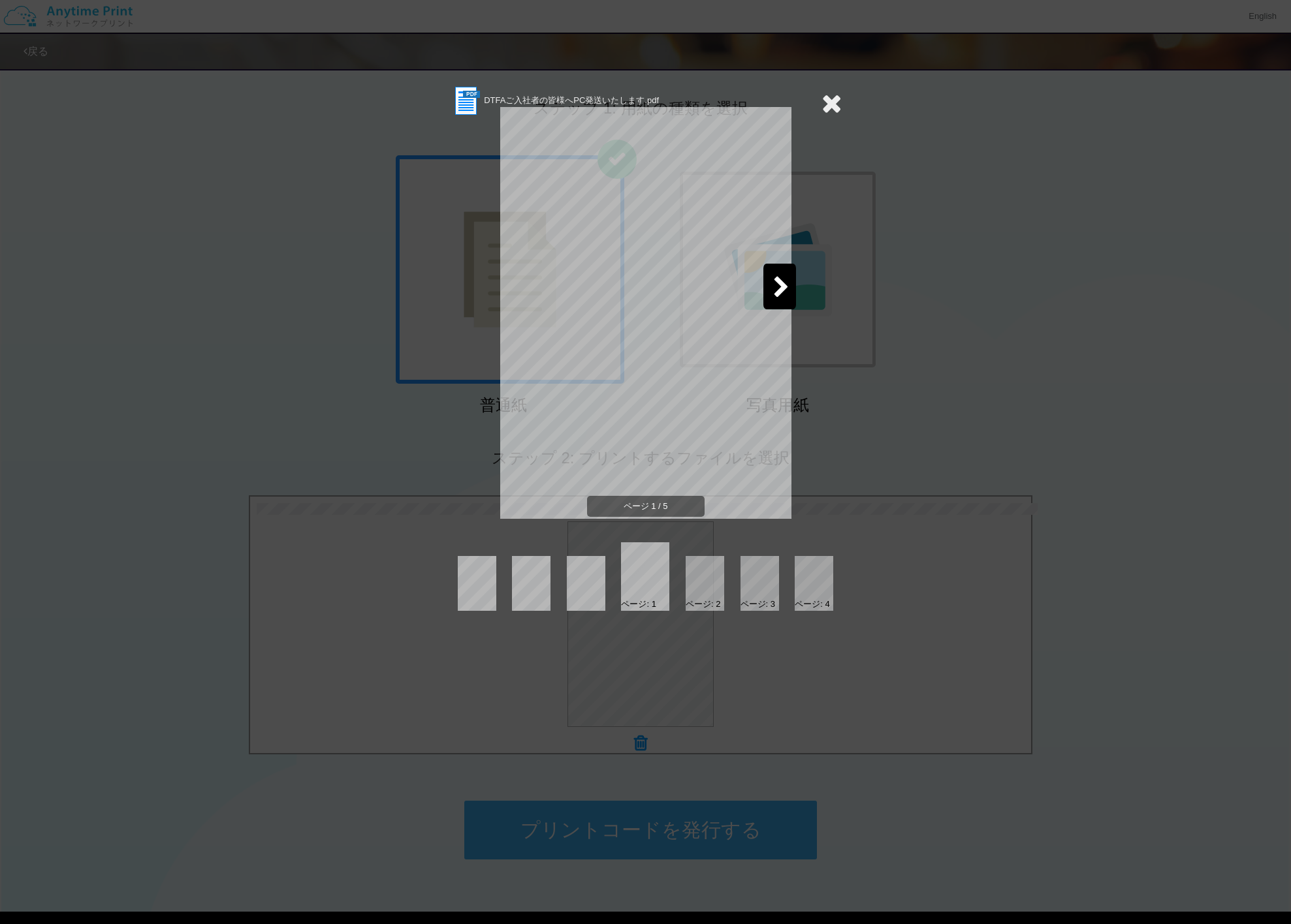
click at [791, 286] on div at bounding box center [780, 286] width 33 height 46
click at [787, 289] on icon at bounding box center [781, 288] width 16 height 23
click at [783, 293] on icon at bounding box center [781, 288] width 16 height 23
click at [830, 101] on icon at bounding box center [832, 103] width 20 height 26
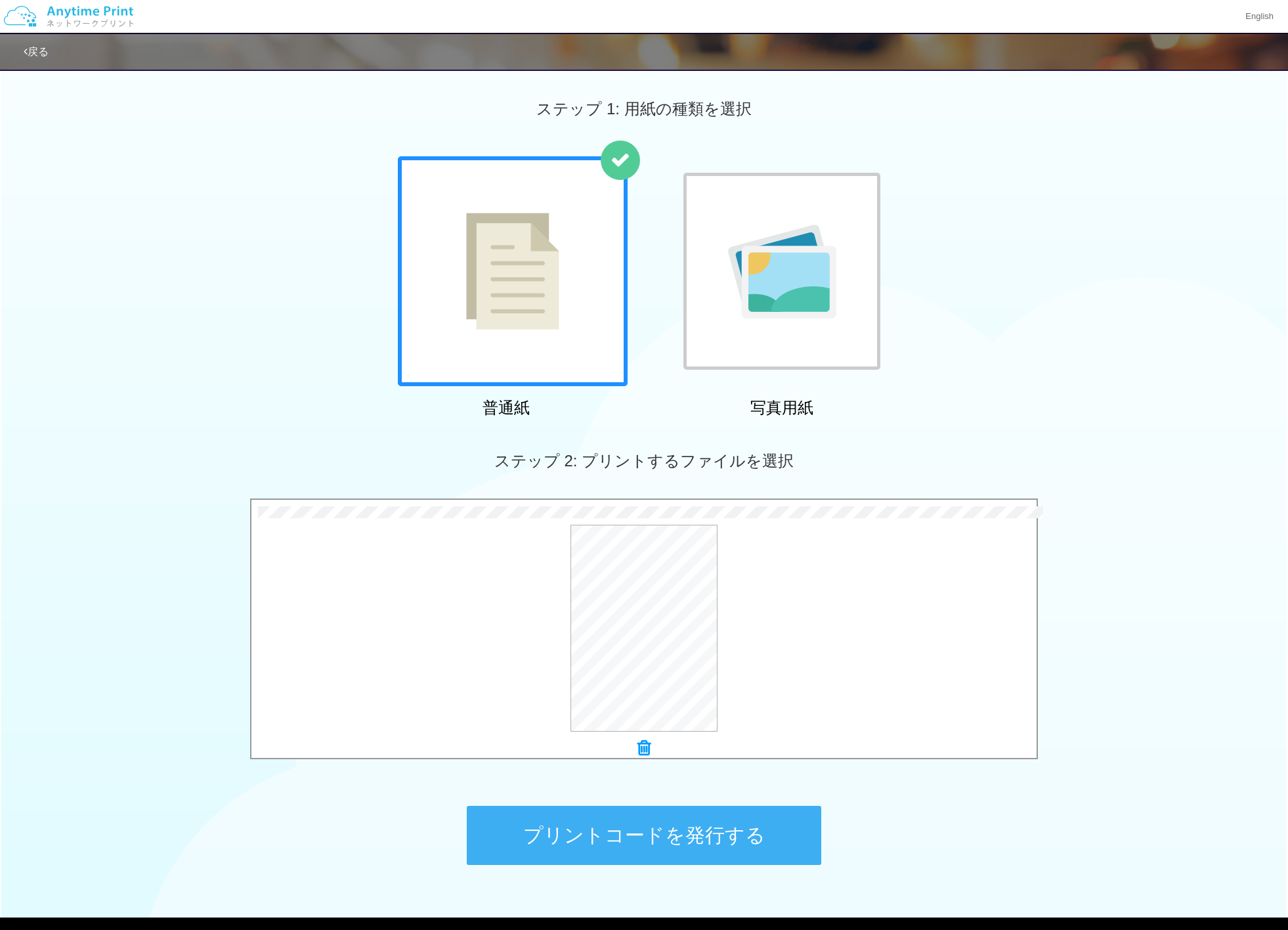
click at [640, 746] on icon at bounding box center [644, 748] width 13 height 17
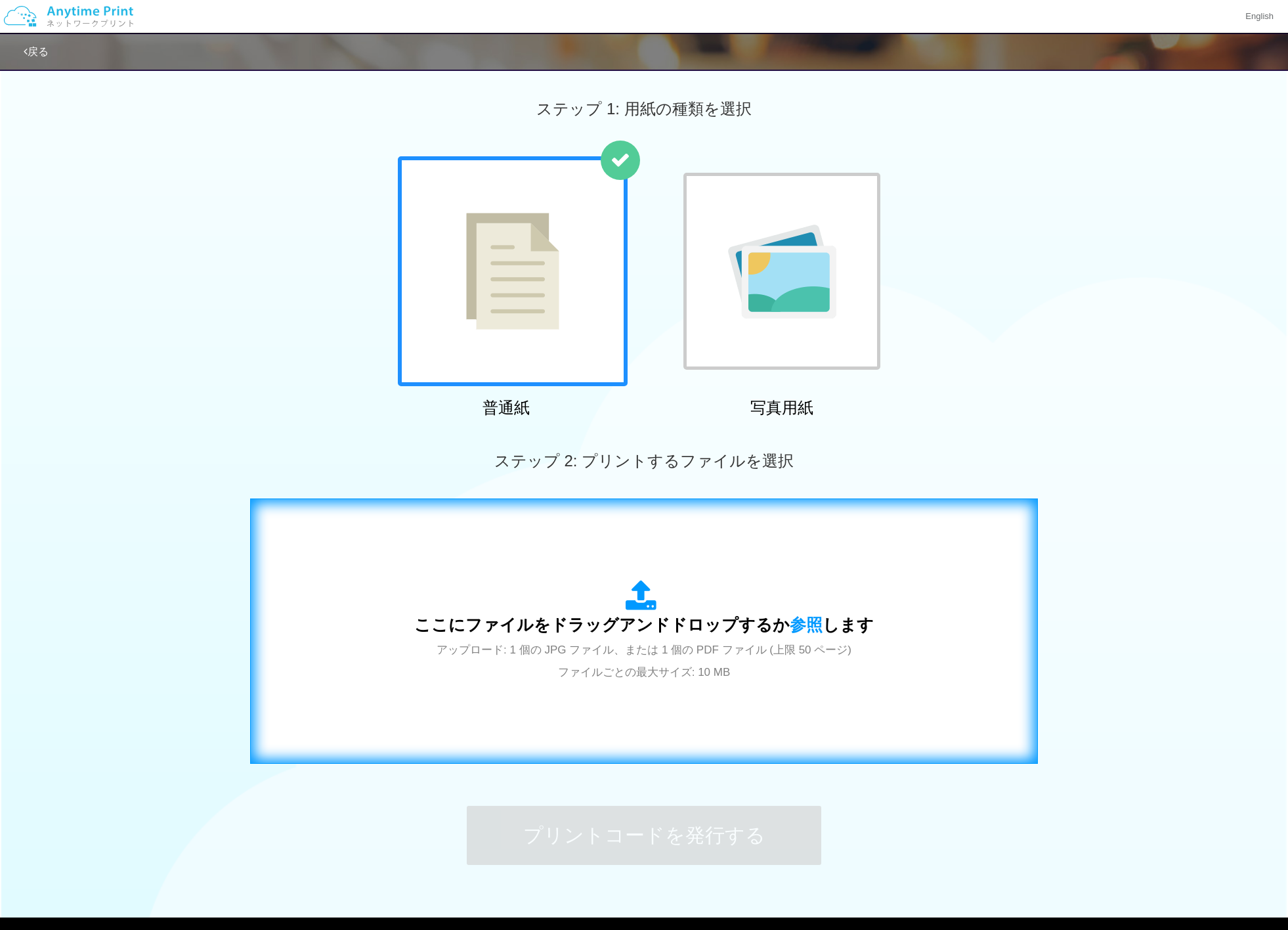
click at [757, 625] on span "ここにファイルをドラッグアンドドロップするか 参照 します" at bounding box center [644, 624] width 459 height 18
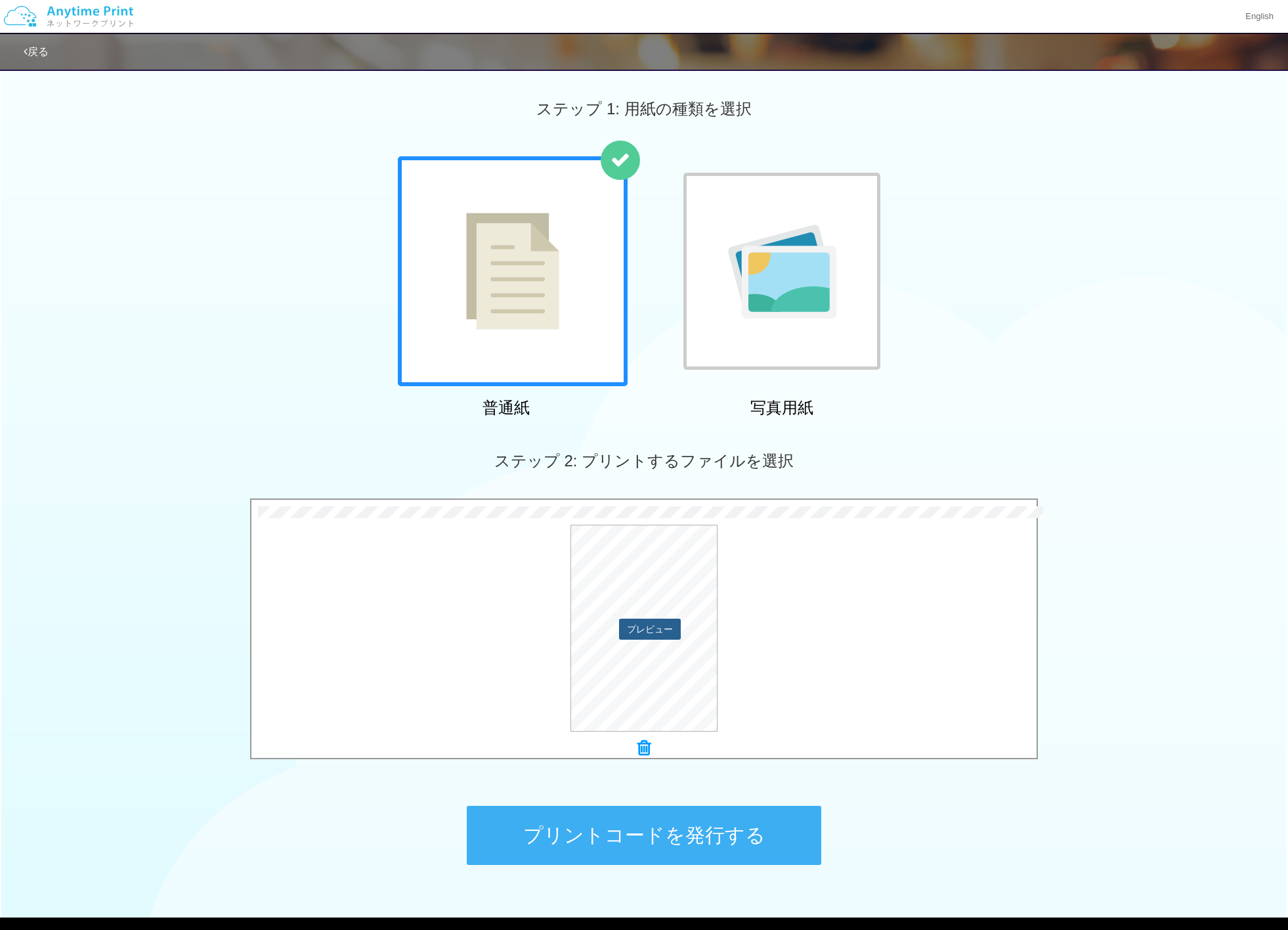
click at [660, 637] on button "プレビュー" at bounding box center [649, 629] width 62 height 21
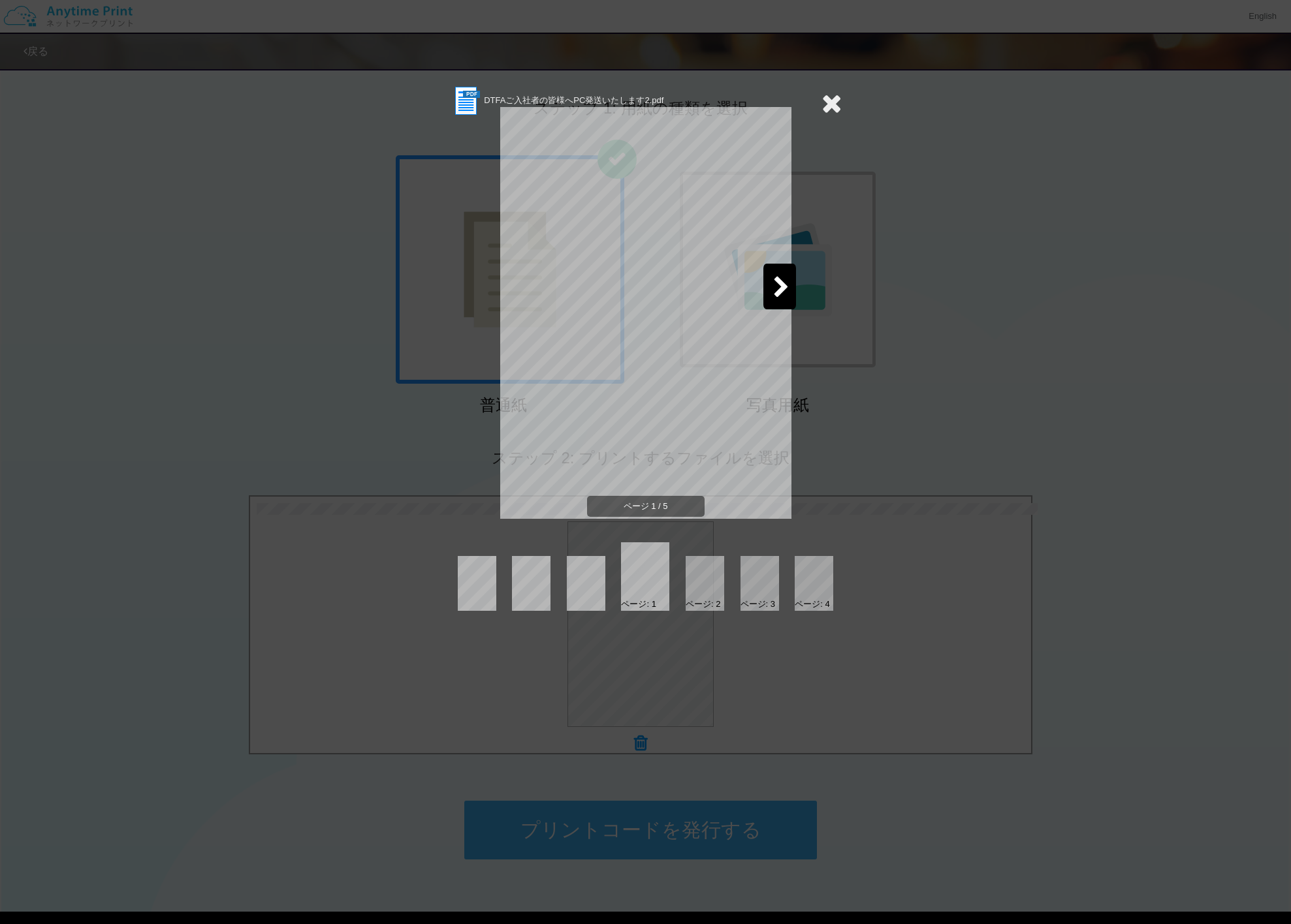
click at [784, 281] on icon at bounding box center [781, 288] width 16 height 23
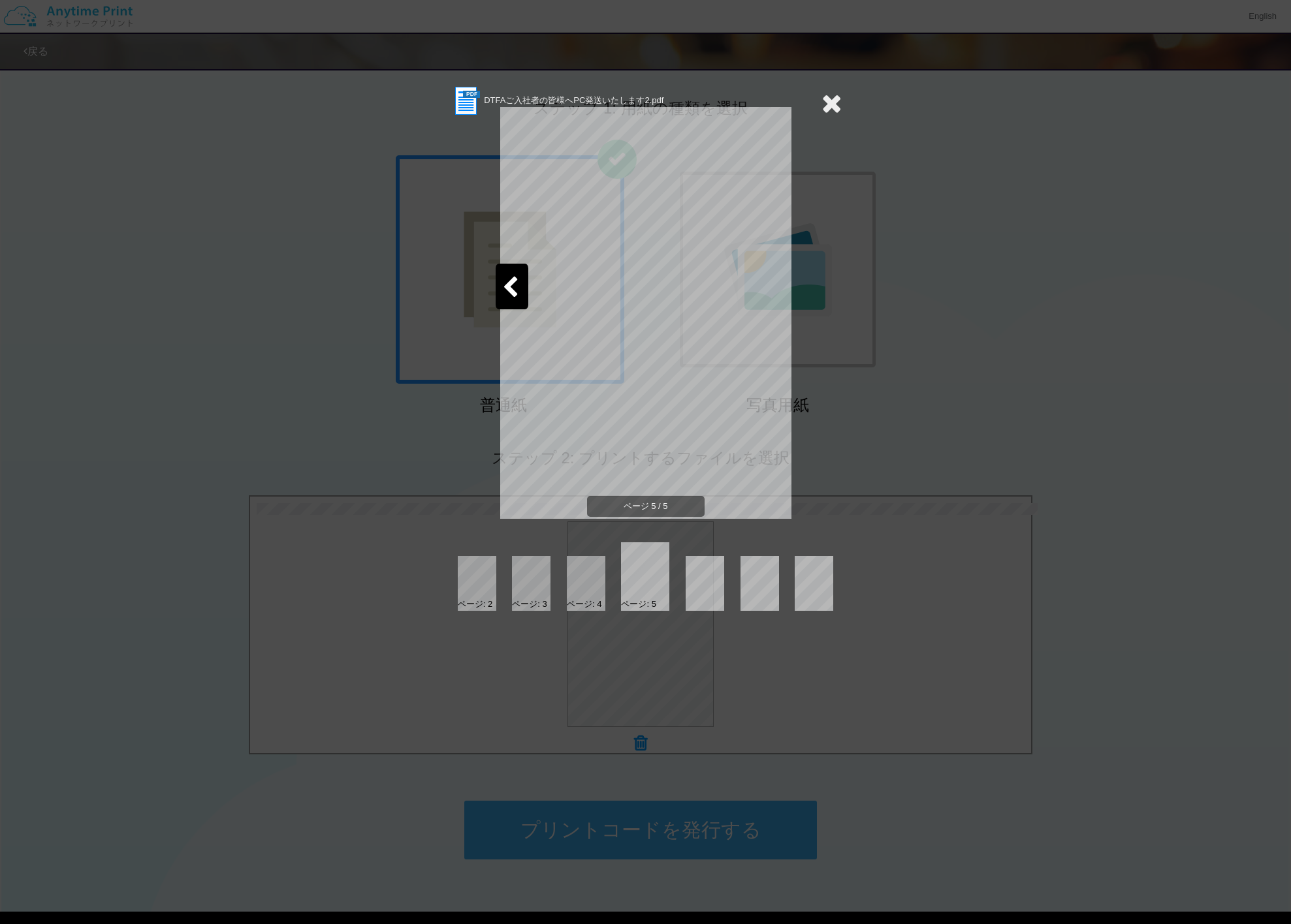
click at [837, 107] on icon at bounding box center [832, 103] width 20 height 26
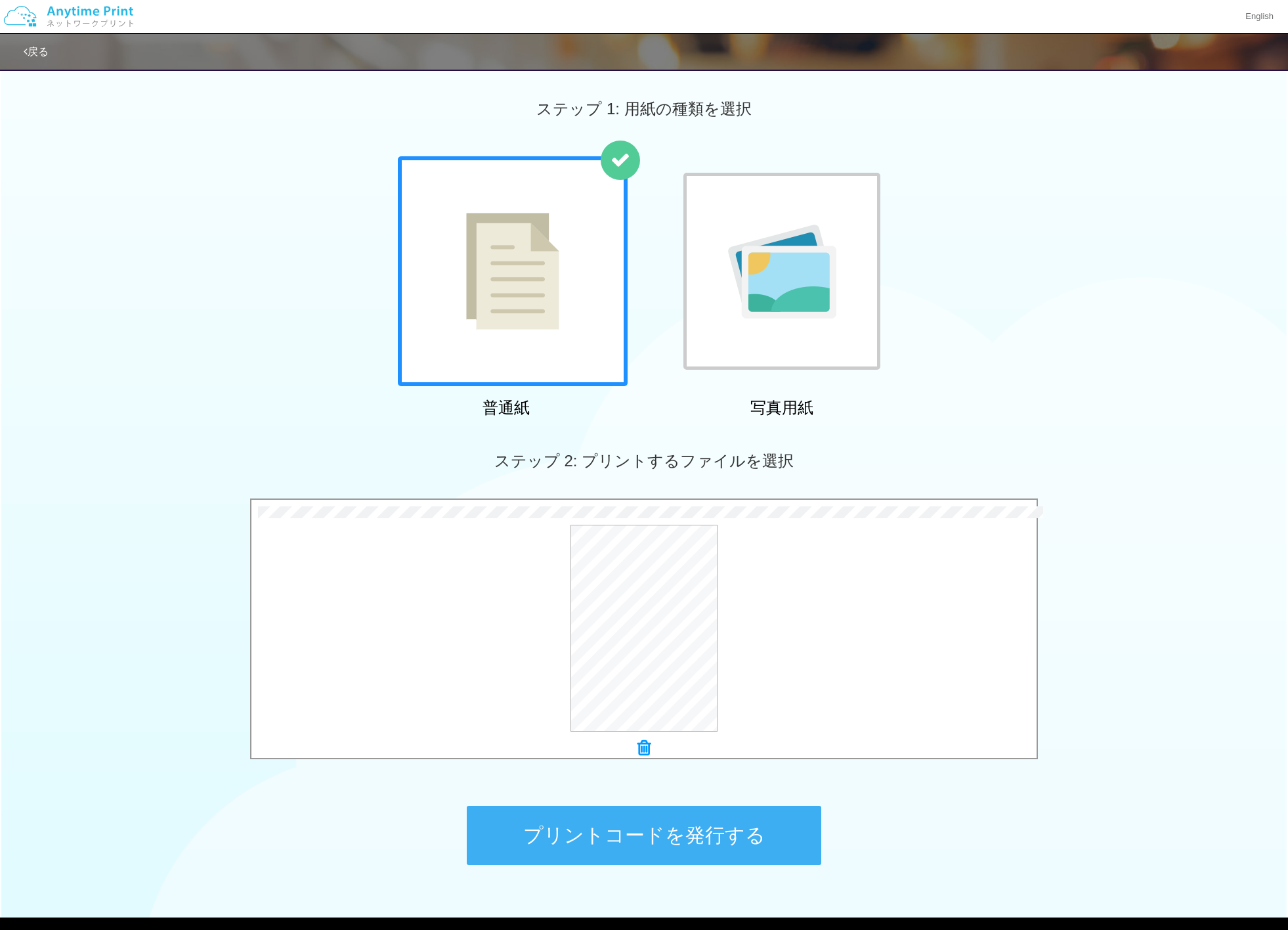
click at [647, 752] on icon at bounding box center [644, 748] width 13 height 17
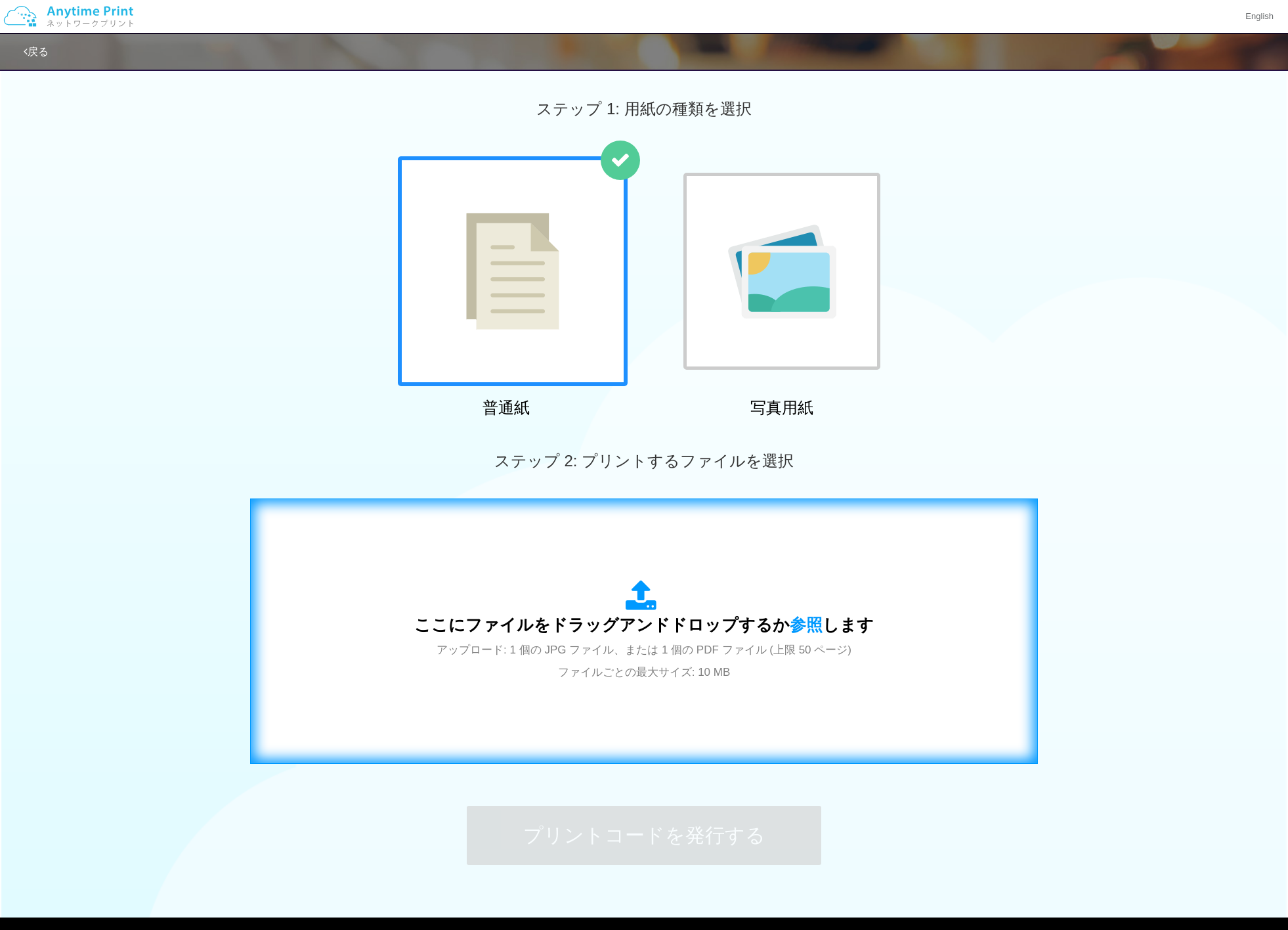
click at [742, 701] on div "ここにファイルをドラッグアンドドロップするか 参照 します アップロード: 1 個の JPG ファイル、または 1 個の PDF ファイル (上限 50 ペー…" at bounding box center [644, 632] width 761 height 238
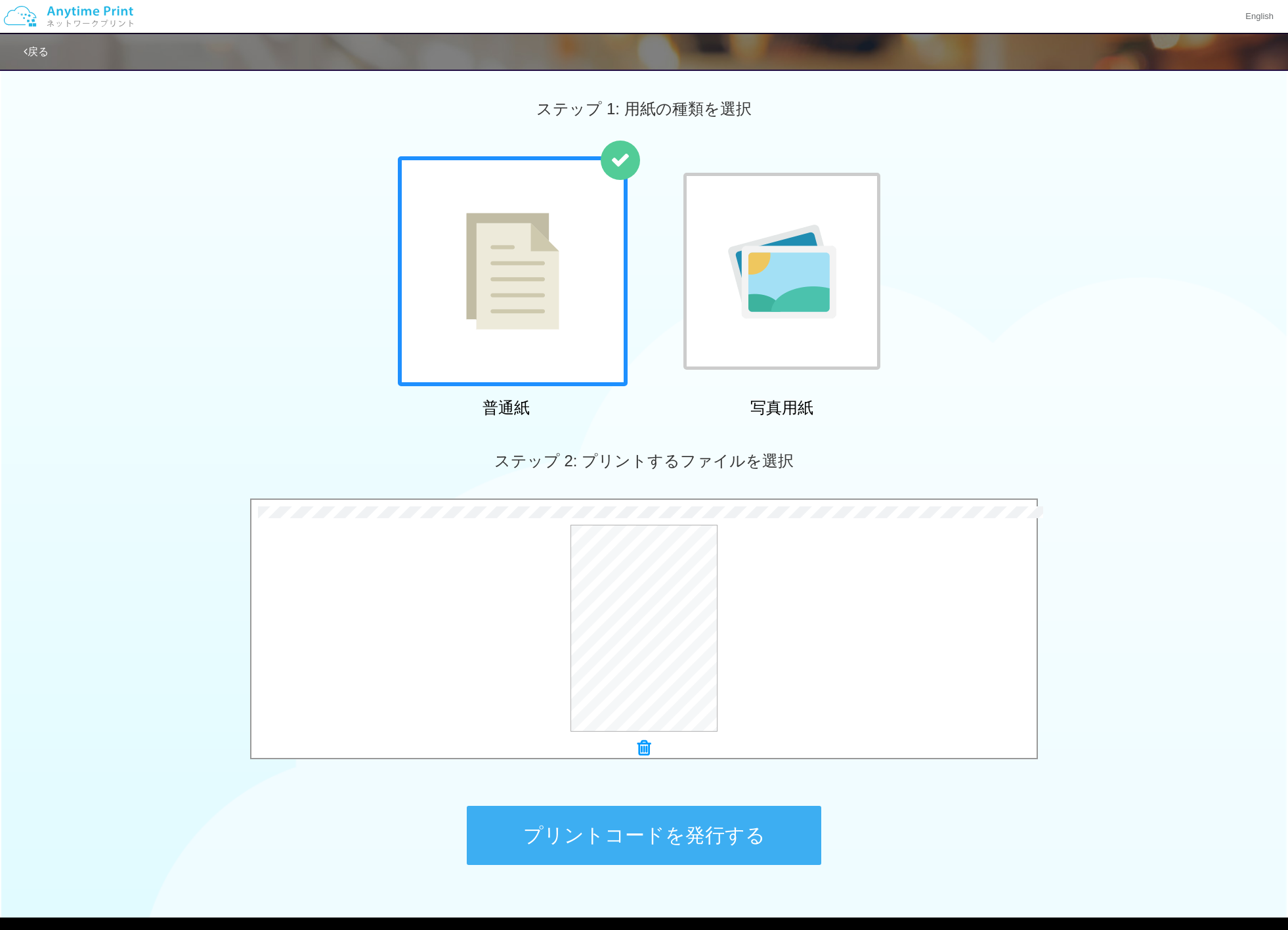
click at [659, 845] on button "プリントコードを発行する" at bounding box center [644, 836] width 354 height 59
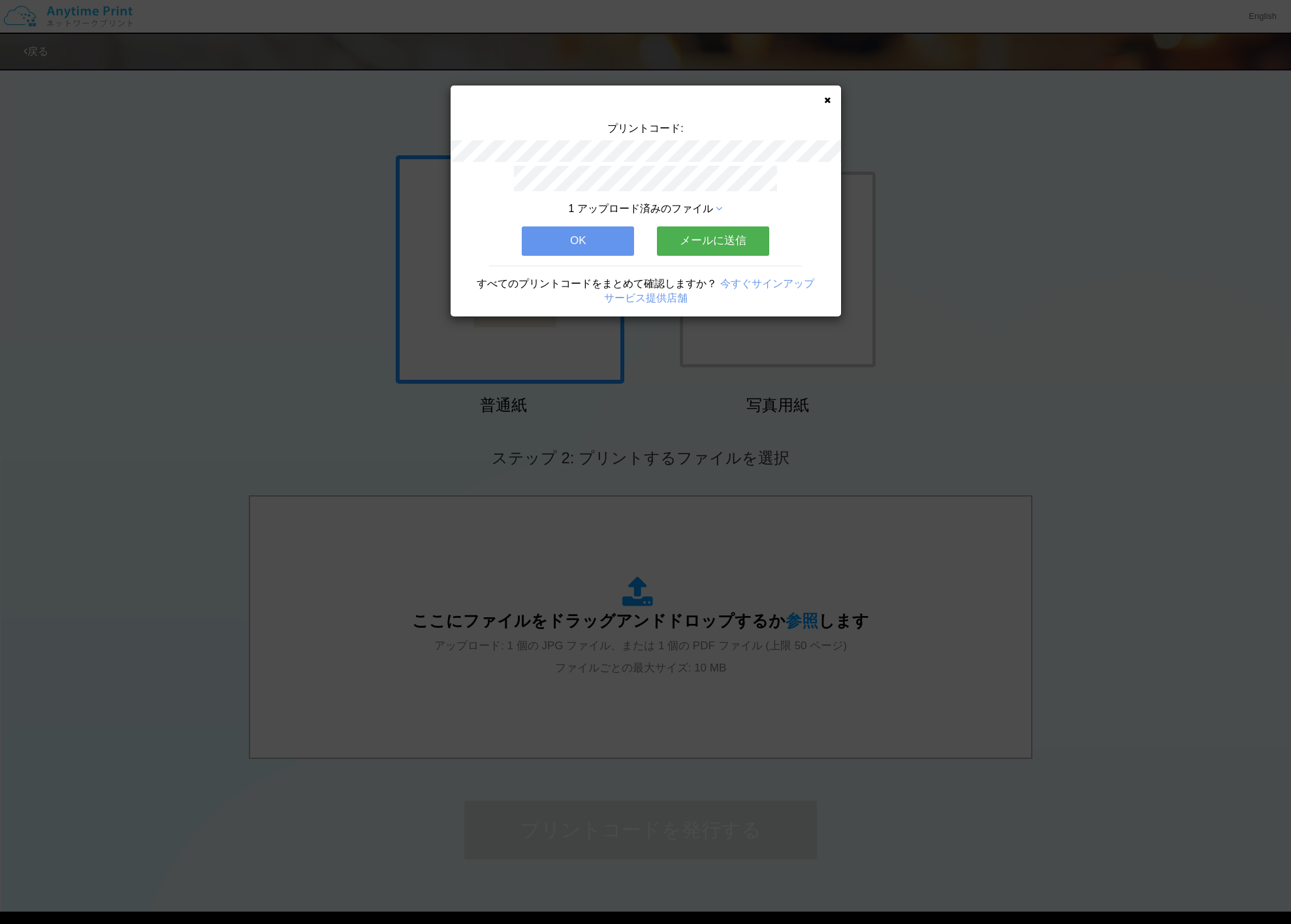
click at [721, 236] on button "メールに送信" at bounding box center [713, 240] width 112 height 29
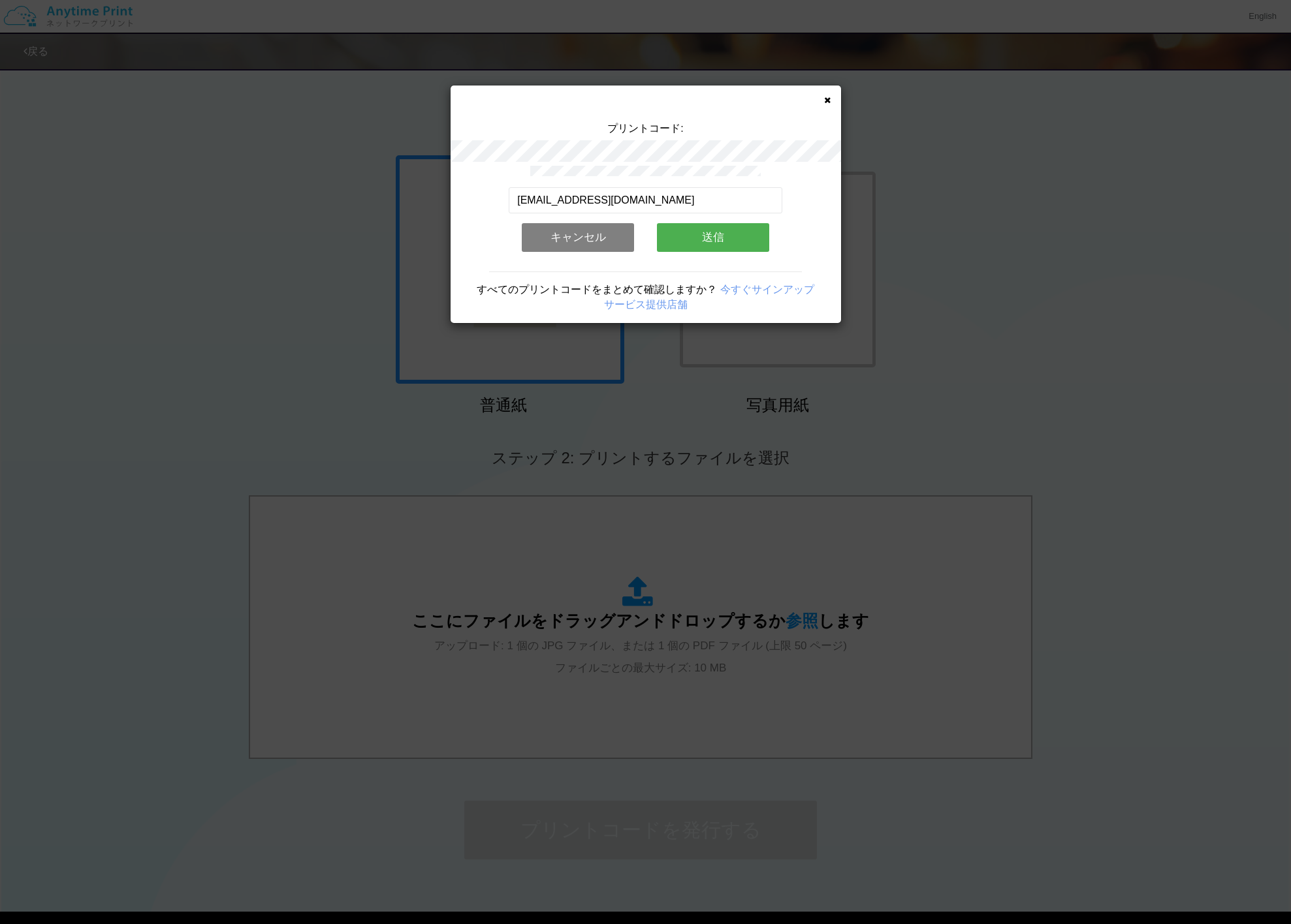
click at [726, 244] on button "送信" at bounding box center [713, 237] width 112 height 29
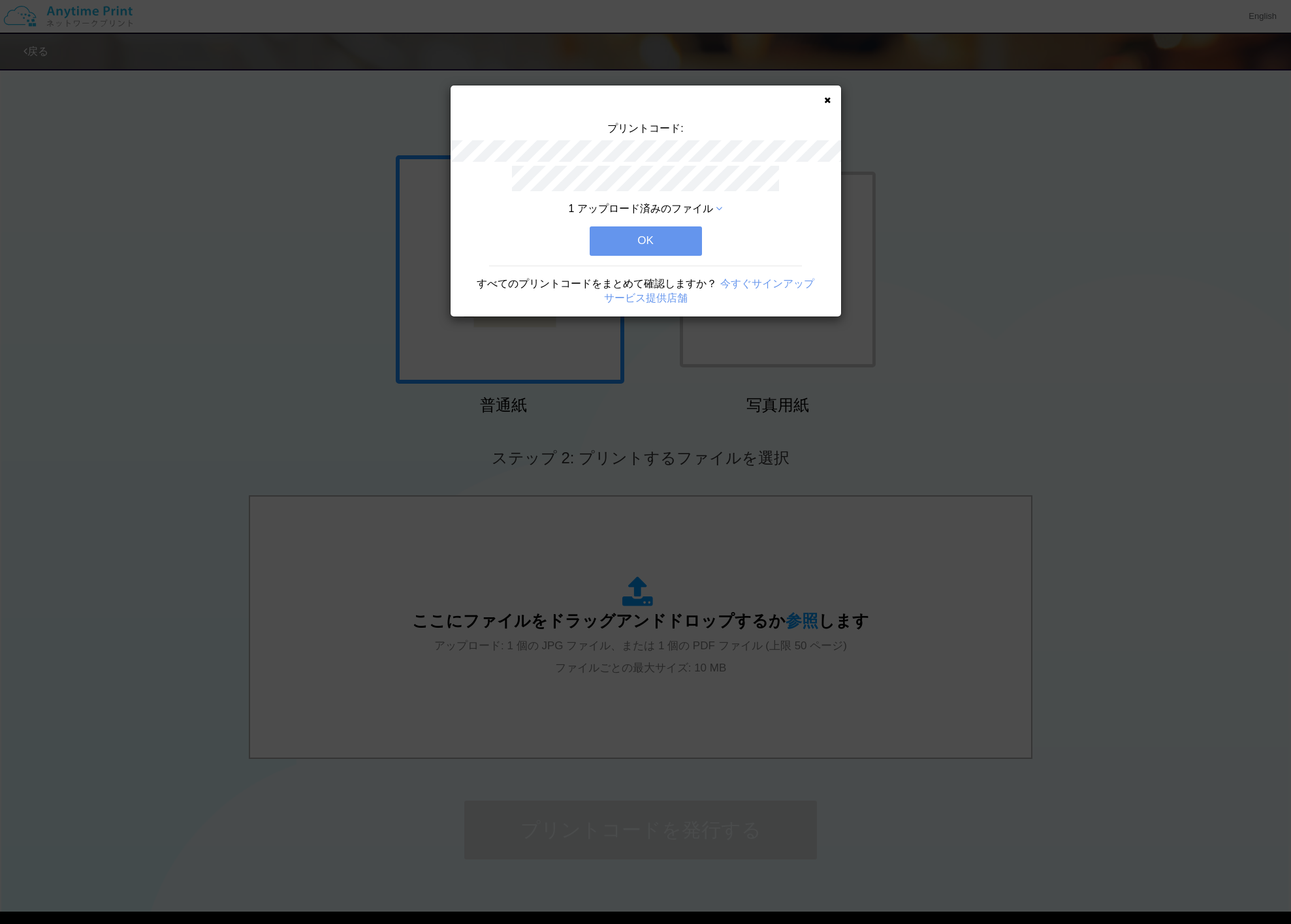
click at [654, 242] on button "OK" at bounding box center [646, 240] width 112 height 29
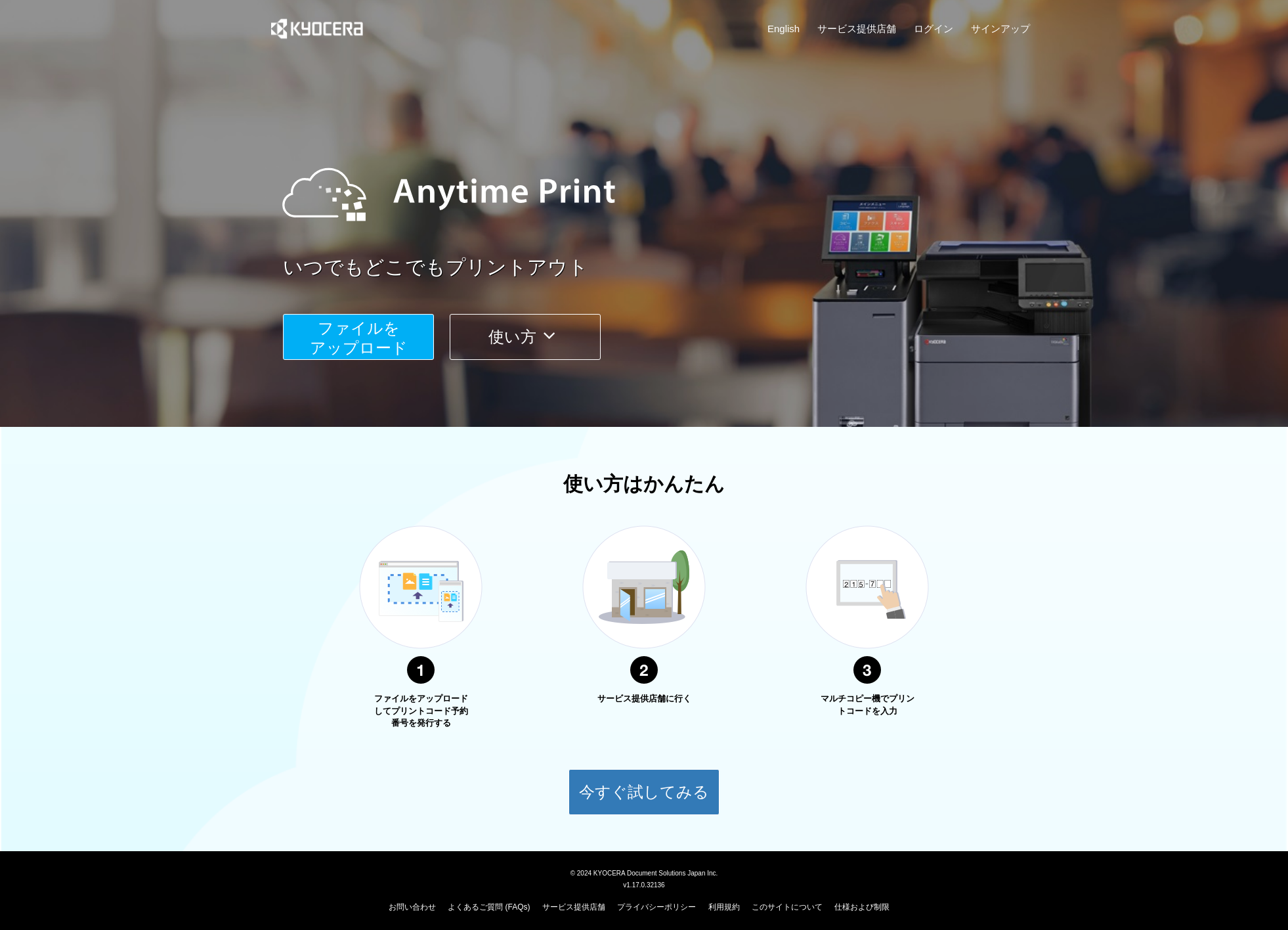
click at [373, 340] on button "ファイルを ​​アップロード" at bounding box center [358, 337] width 151 height 46
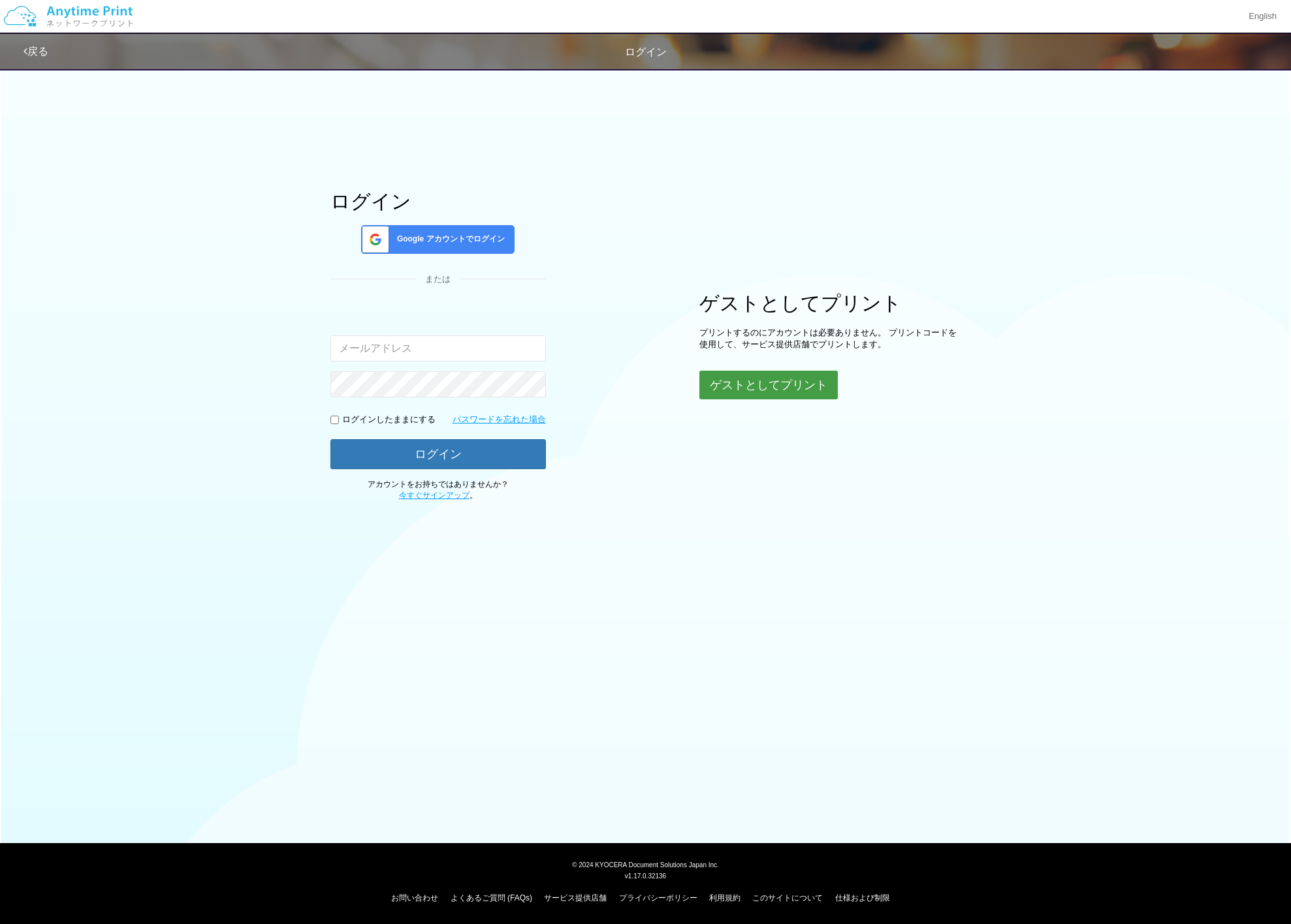
click at [745, 392] on button "ゲストとしてプリント" at bounding box center [769, 385] width 139 height 29
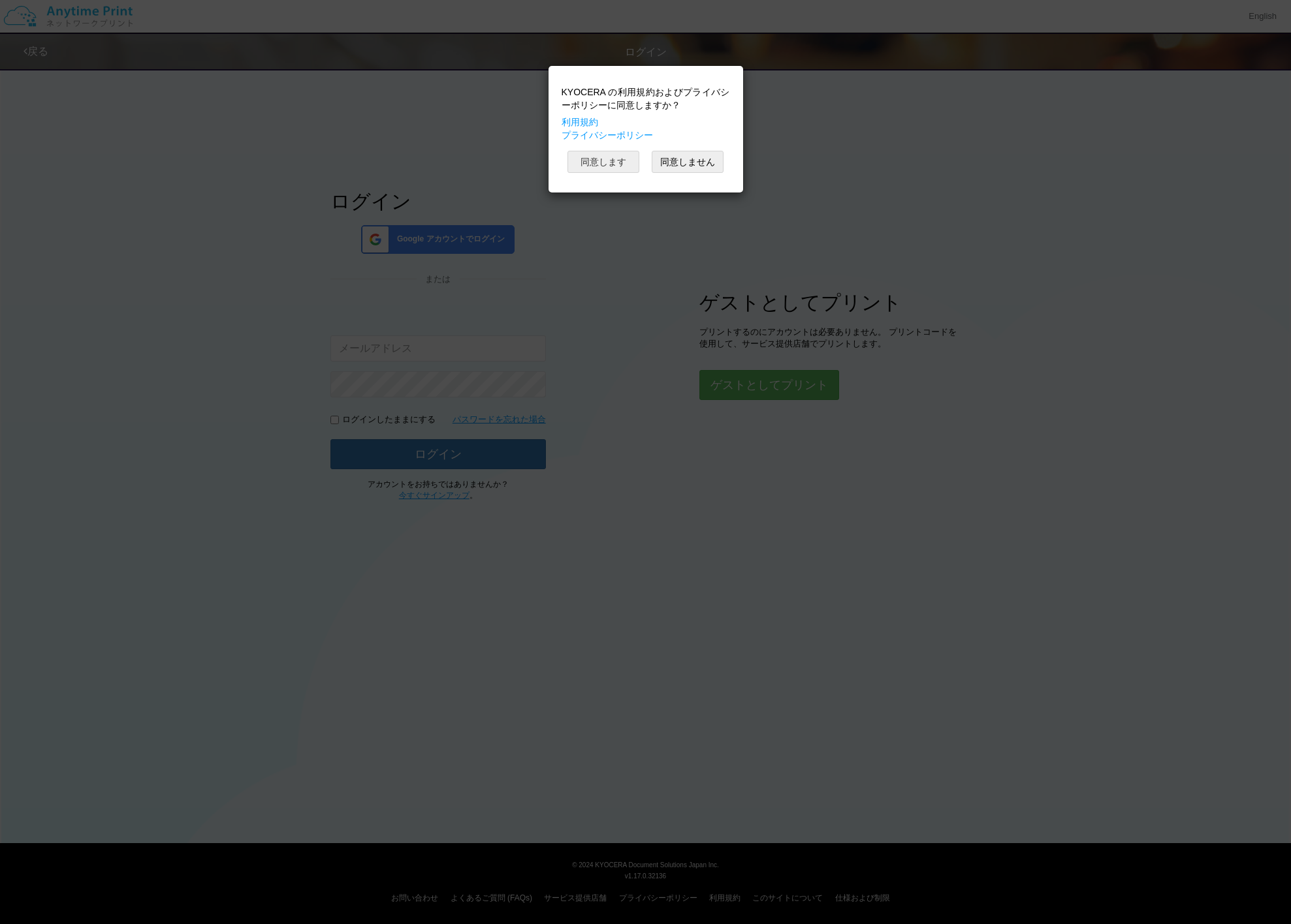
click at [607, 166] on button "同意します" at bounding box center [603, 162] width 72 height 23
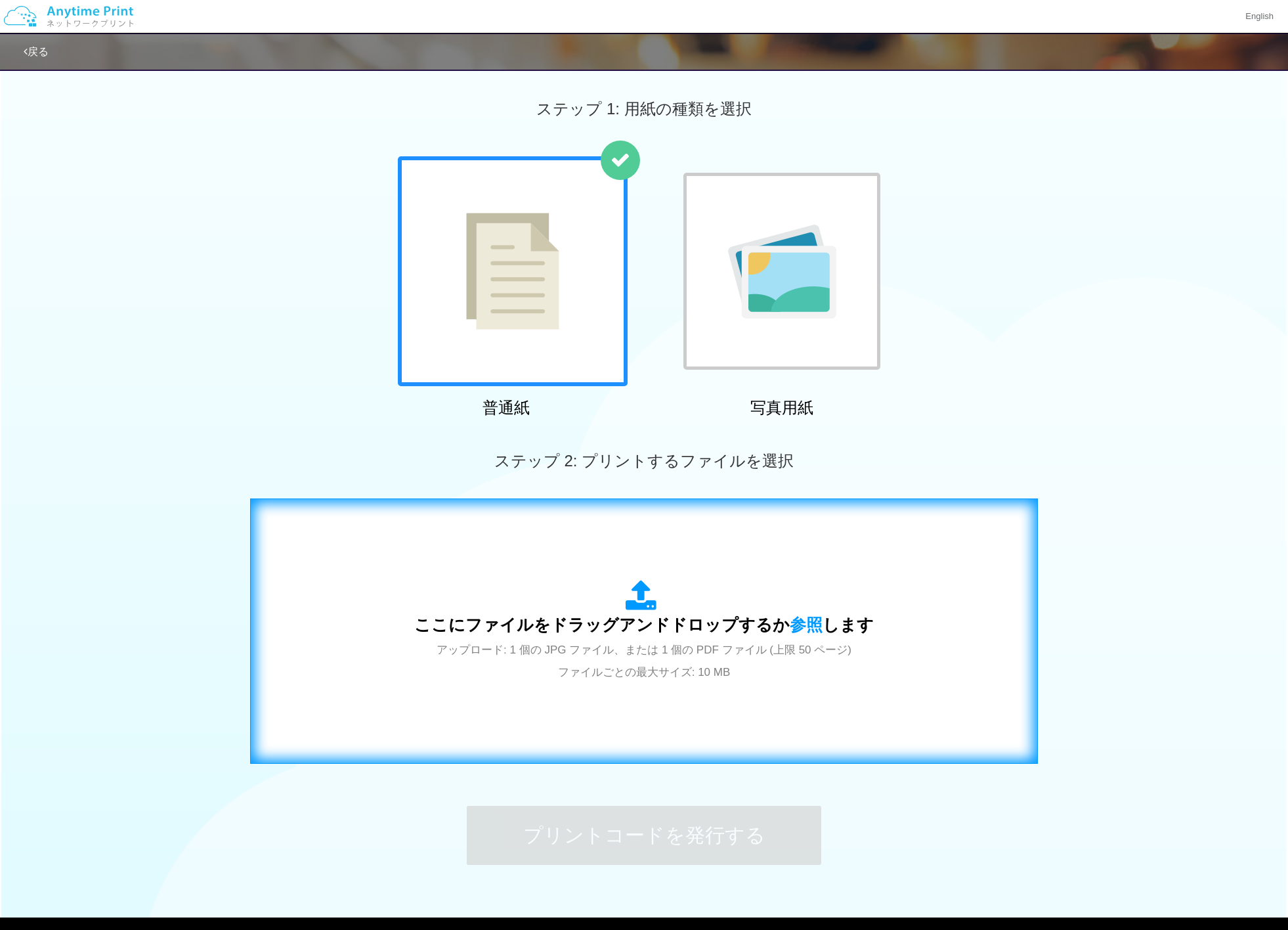
click at [797, 654] on span "アップロード: 1 個の JPG ファイル、または 1 個の PDF ファイル (上限 50 ページ) ファイルごとの最大サイズ: 10 MB" at bounding box center [644, 661] width 415 height 34
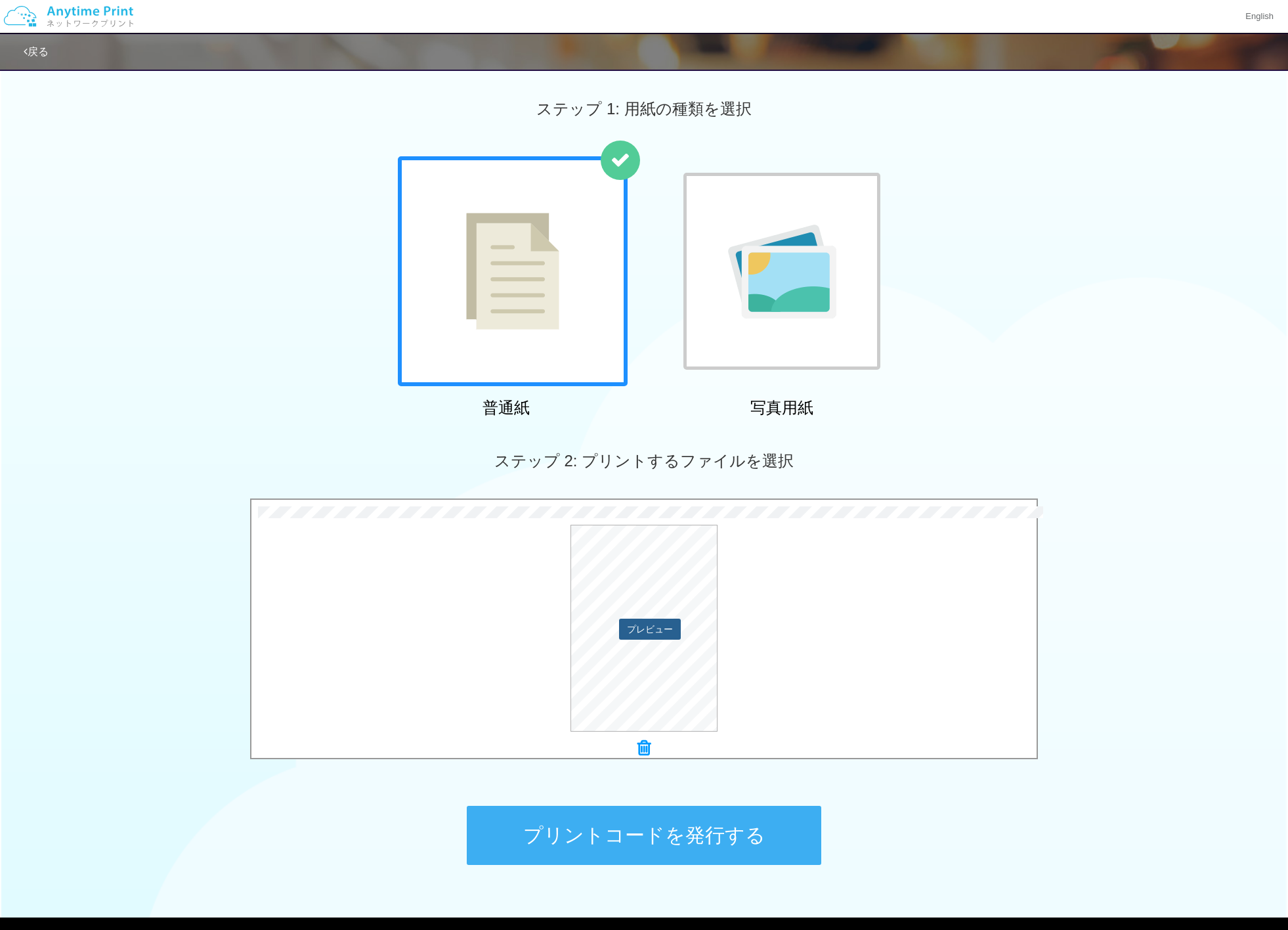
click at [641, 626] on button "プレビュー" at bounding box center [649, 629] width 62 height 21
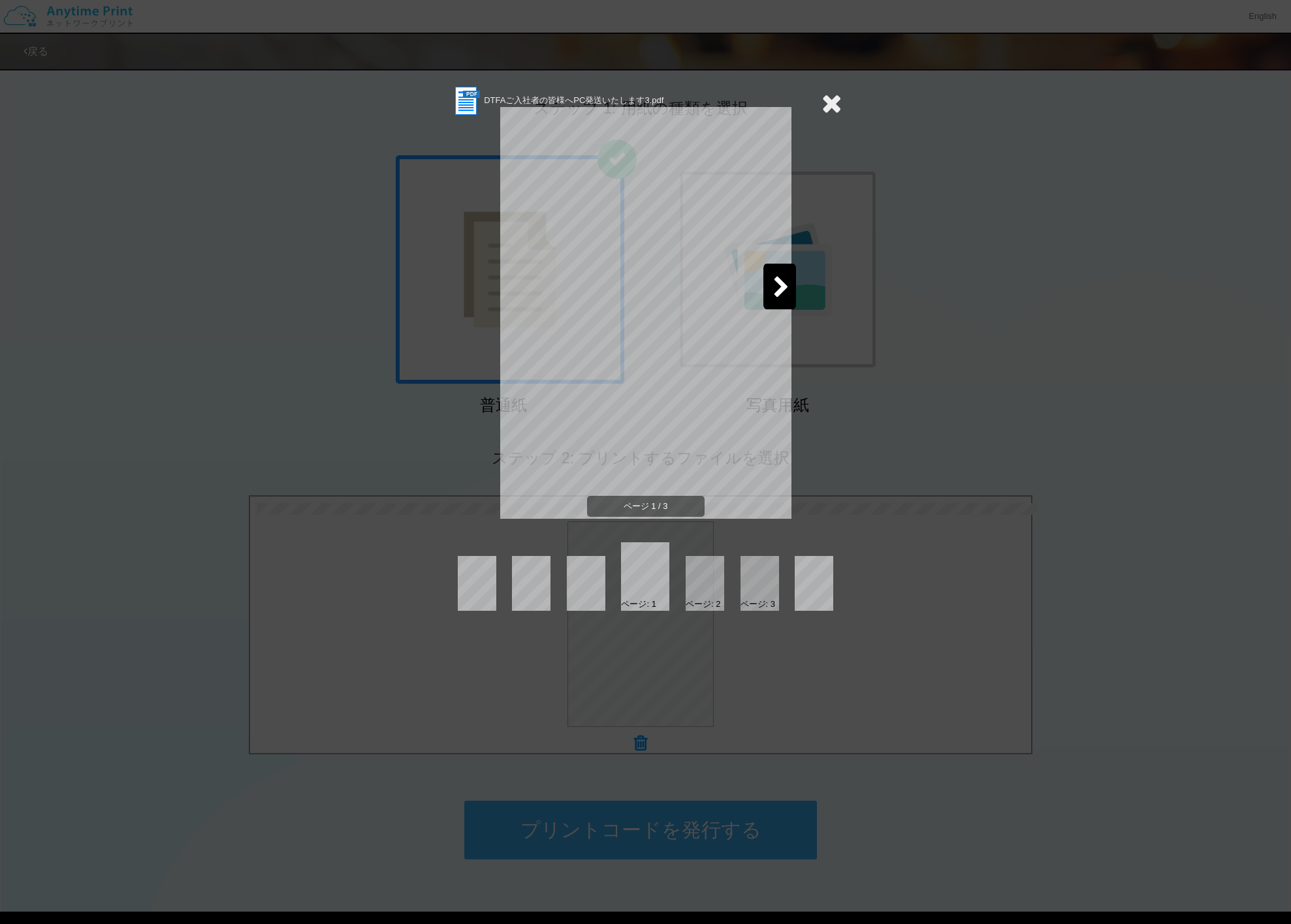
click at [782, 278] on icon at bounding box center [781, 288] width 16 height 23
click at [784, 282] on icon at bounding box center [781, 288] width 16 height 23
click at [517, 290] on div at bounding box center [512, 286] width 33 height 46
click at [834, 105] on icon at bounding box center [832, 103] width 20 height 26
